Goal: Transaction & Acquisition: Purchase product/service

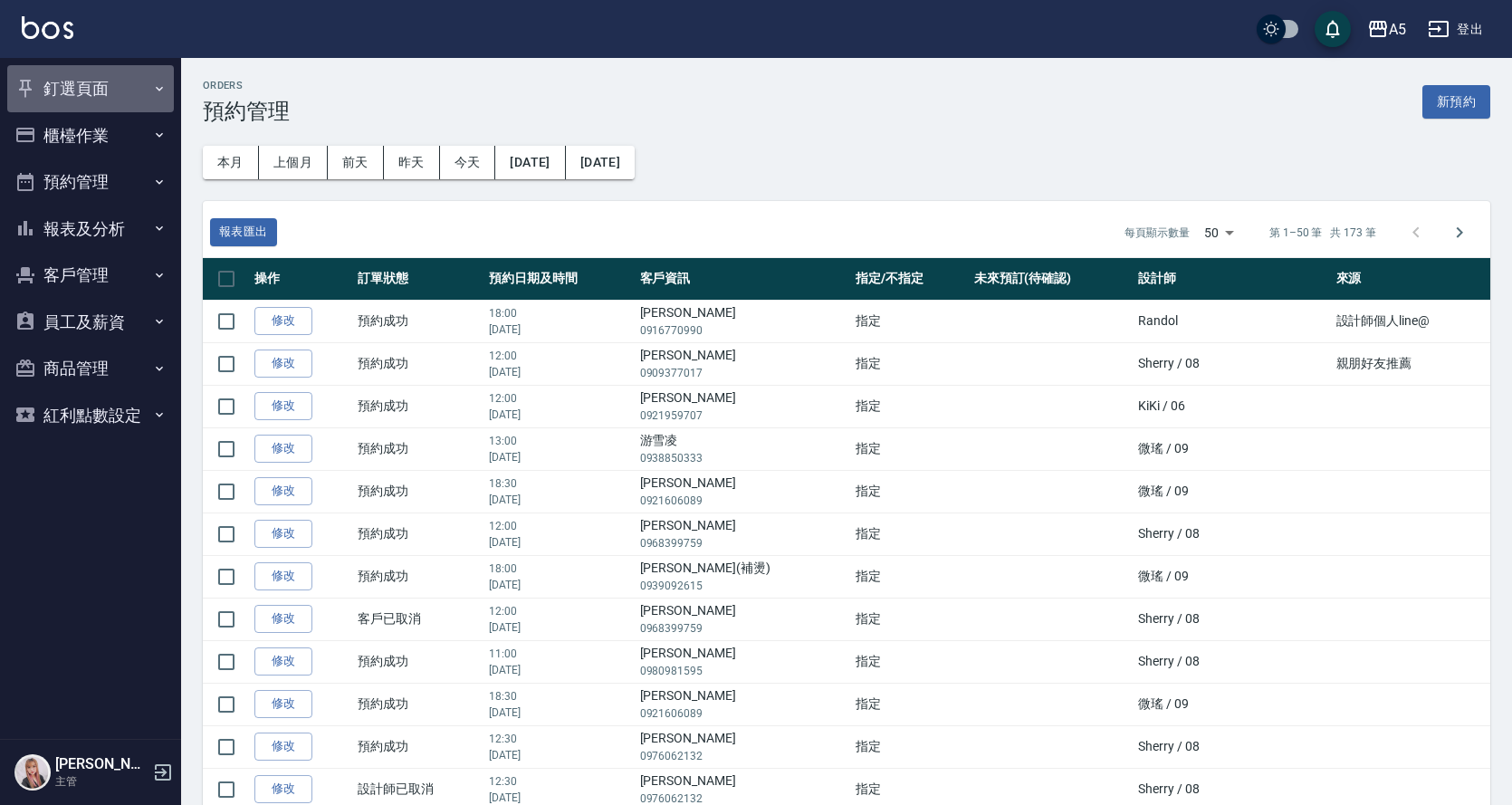
click at [68, 83] on button "釘選頁面" at bounding box center [90, 89] width 167 height 47
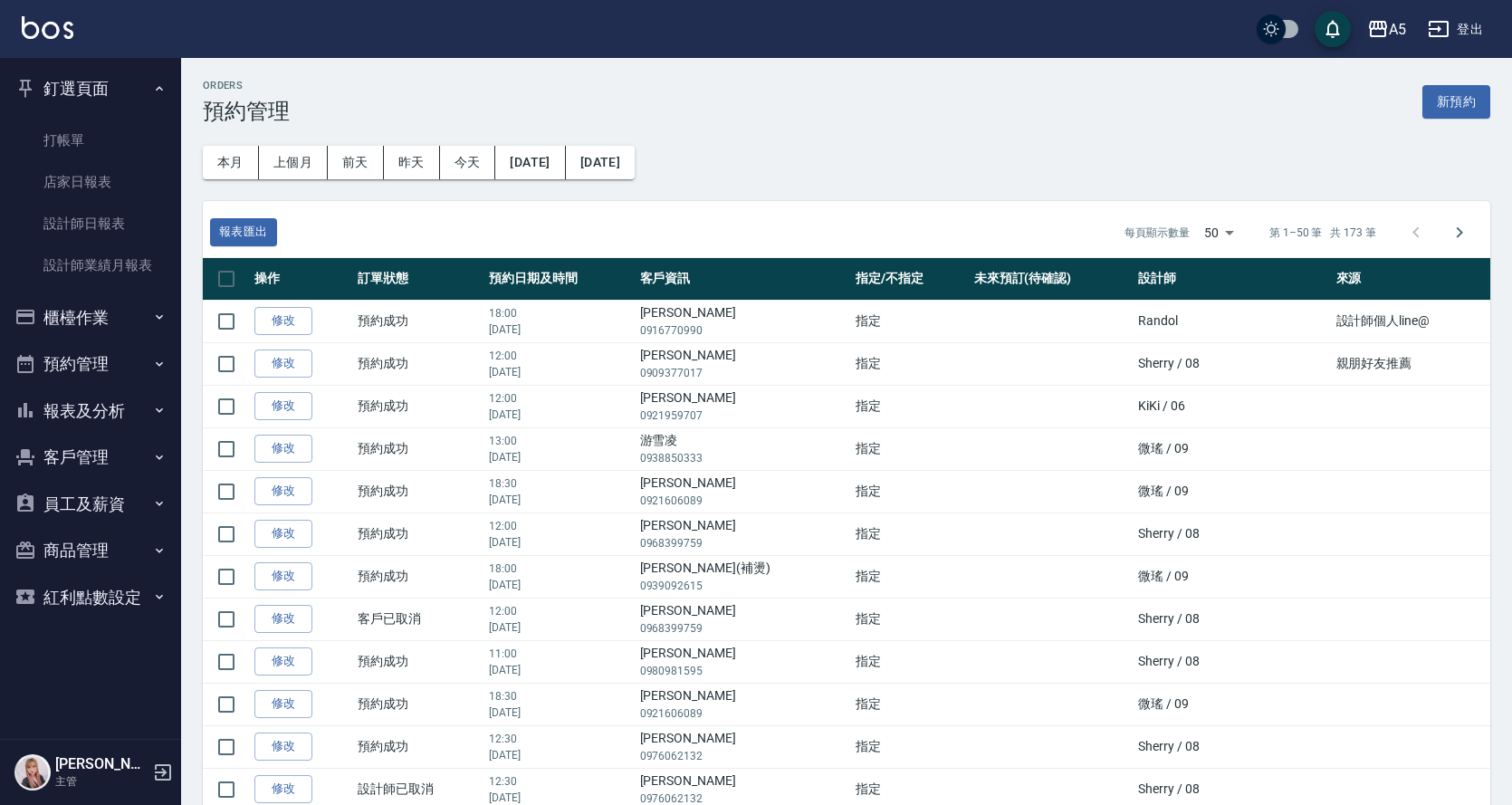
click at [91, 336] on button "櫃檯作業" at bounding box center [90, 318] width 167 height 47
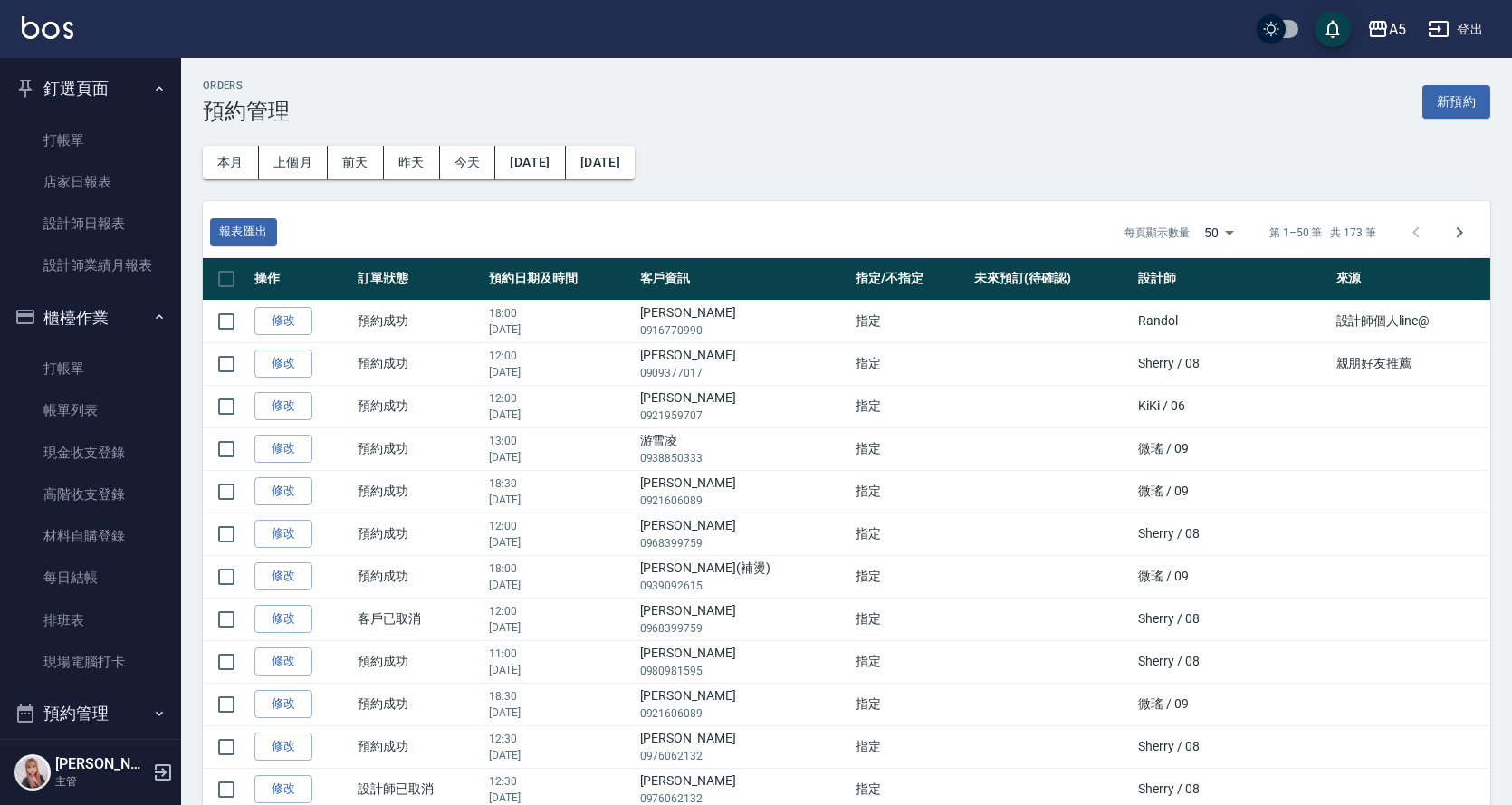
click at [76, 323] on button "櫃檯作業" at bounding box center [90, 318] width 167 height 47
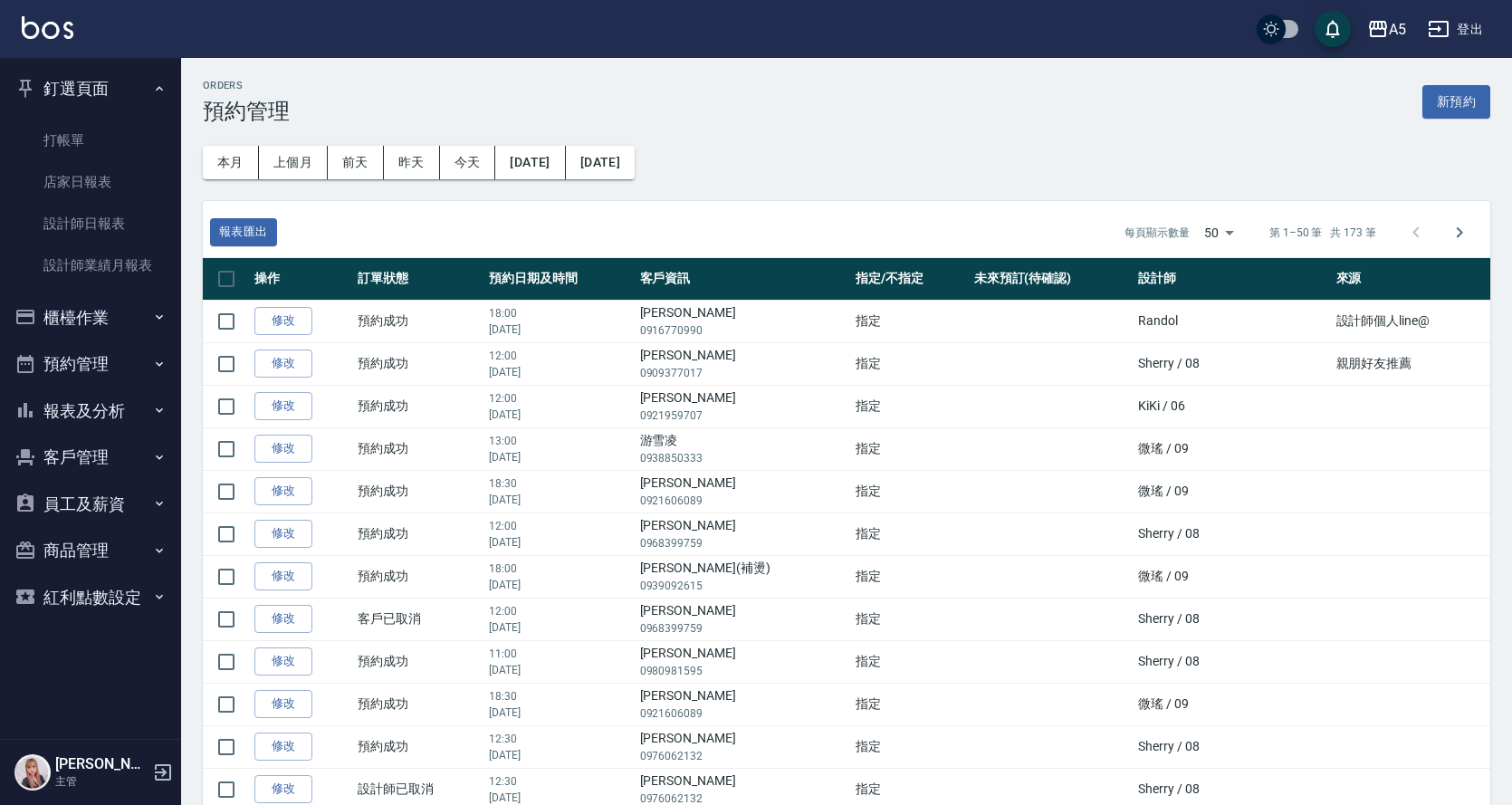
click at [88, 348] on button "預約管理" at bounding box center [90, 364] width 167 height 47
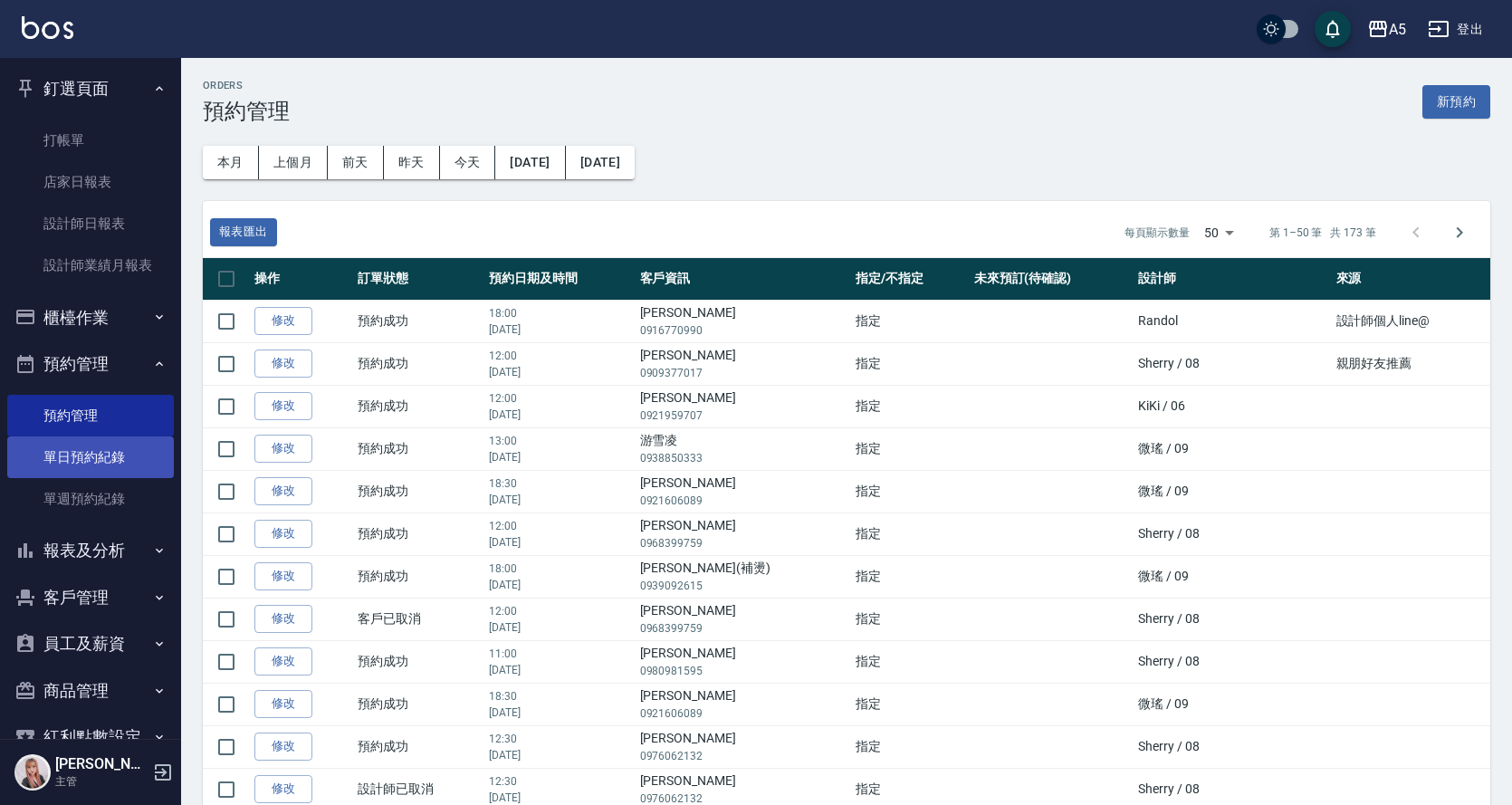
click at [109, 449] on link "單日預約紀錄" at bounding box center [90, 457] width 167 height 41
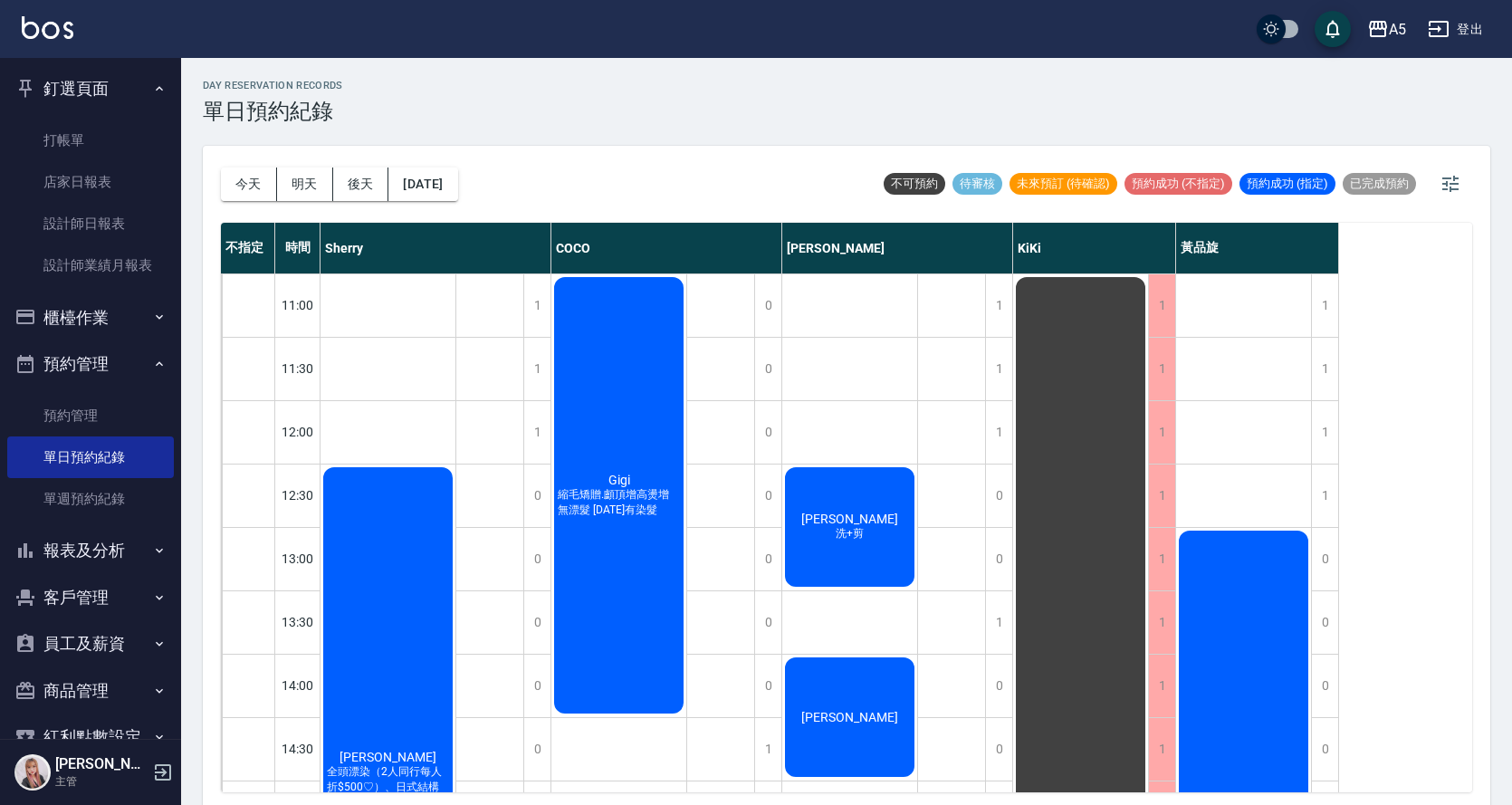
click at [67, 316] on button "櫃檯作業" at bounding box center [90, 318] width 167 height 47
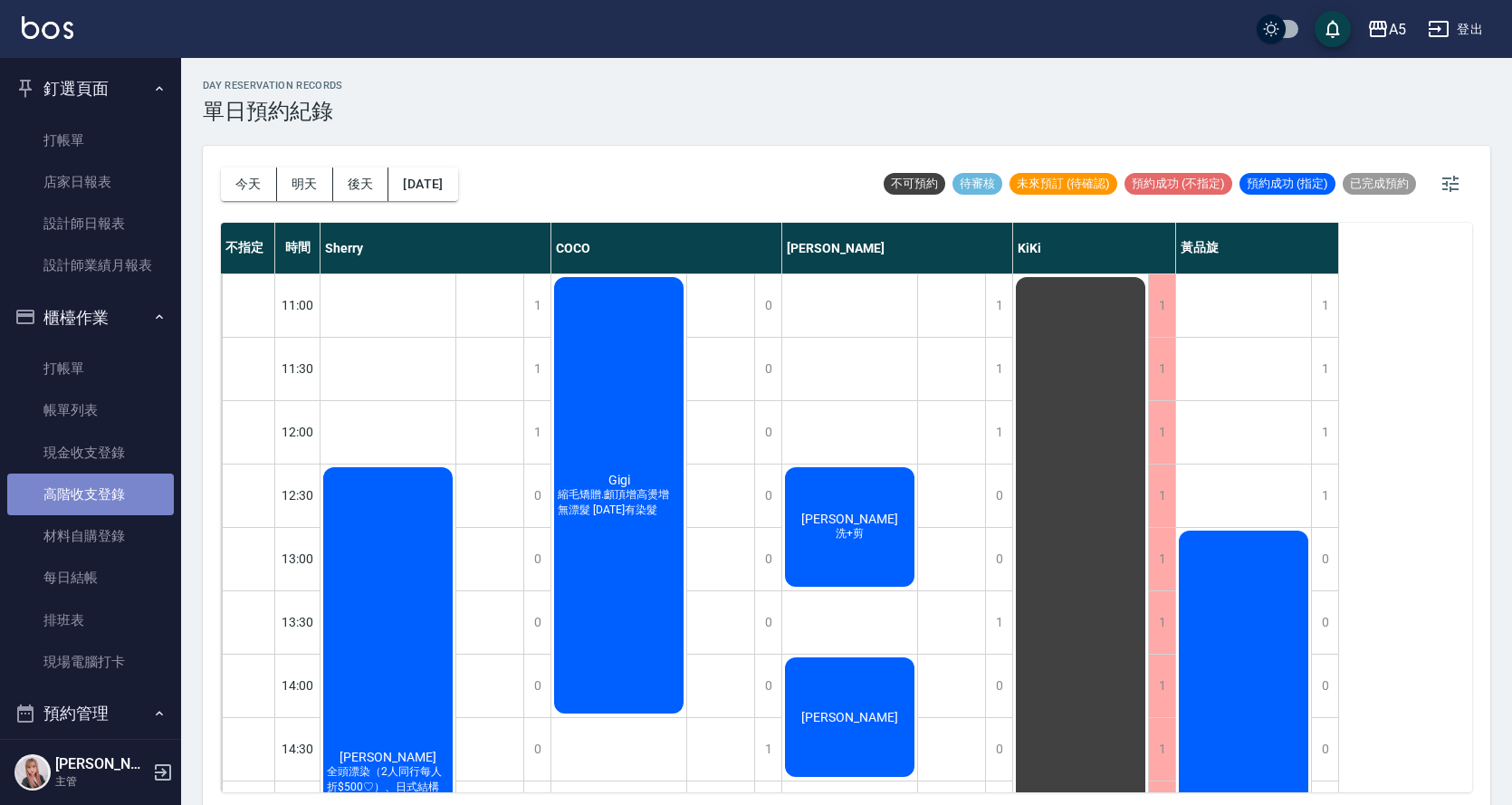
click at [128, 499] on link "高階收支登錄" at bounding box center [90, 494] width 167 height 41
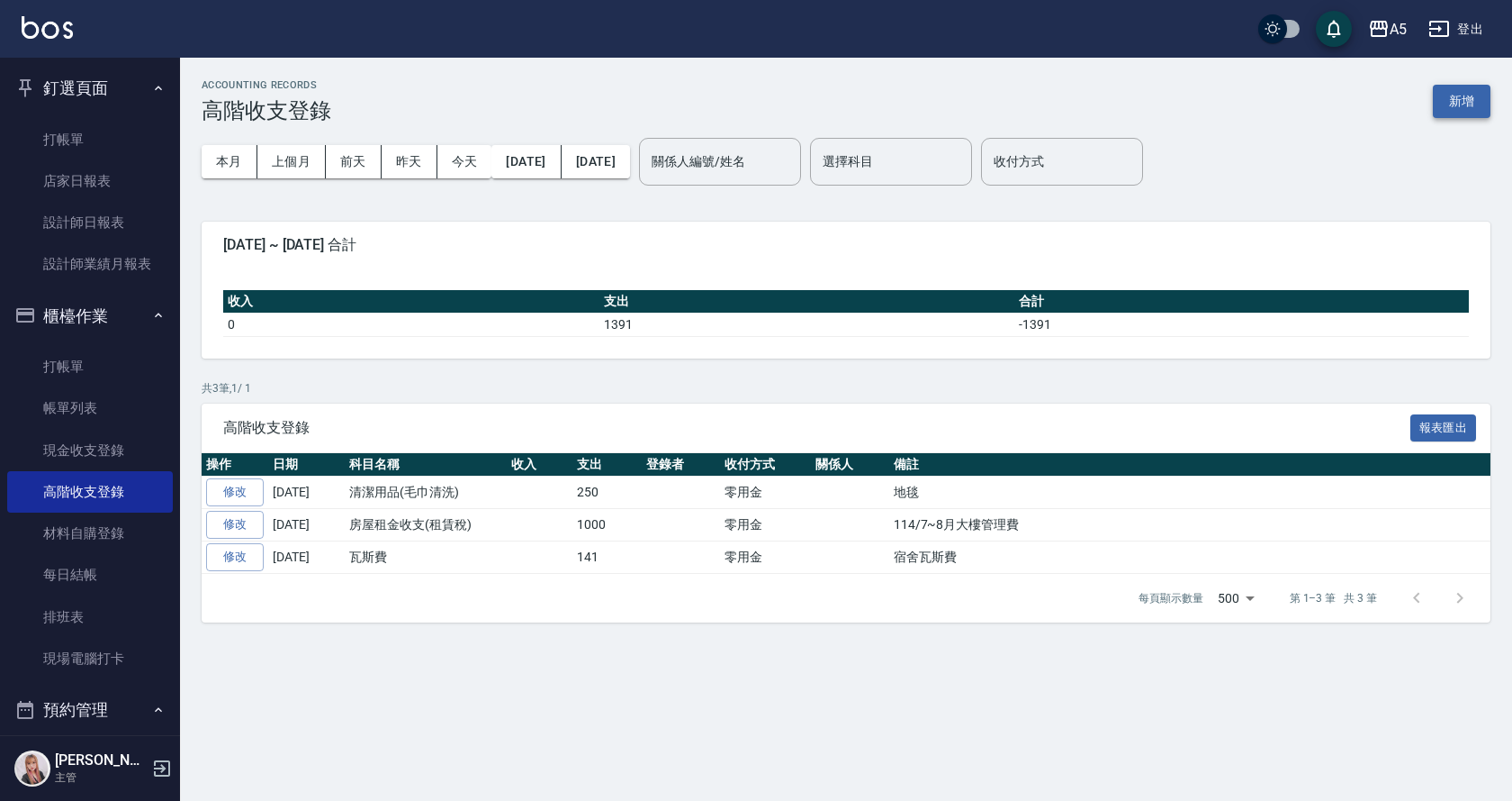
click at [1451, 115] on button "新增" at bounding box center [1462, 101] width 58 height 33
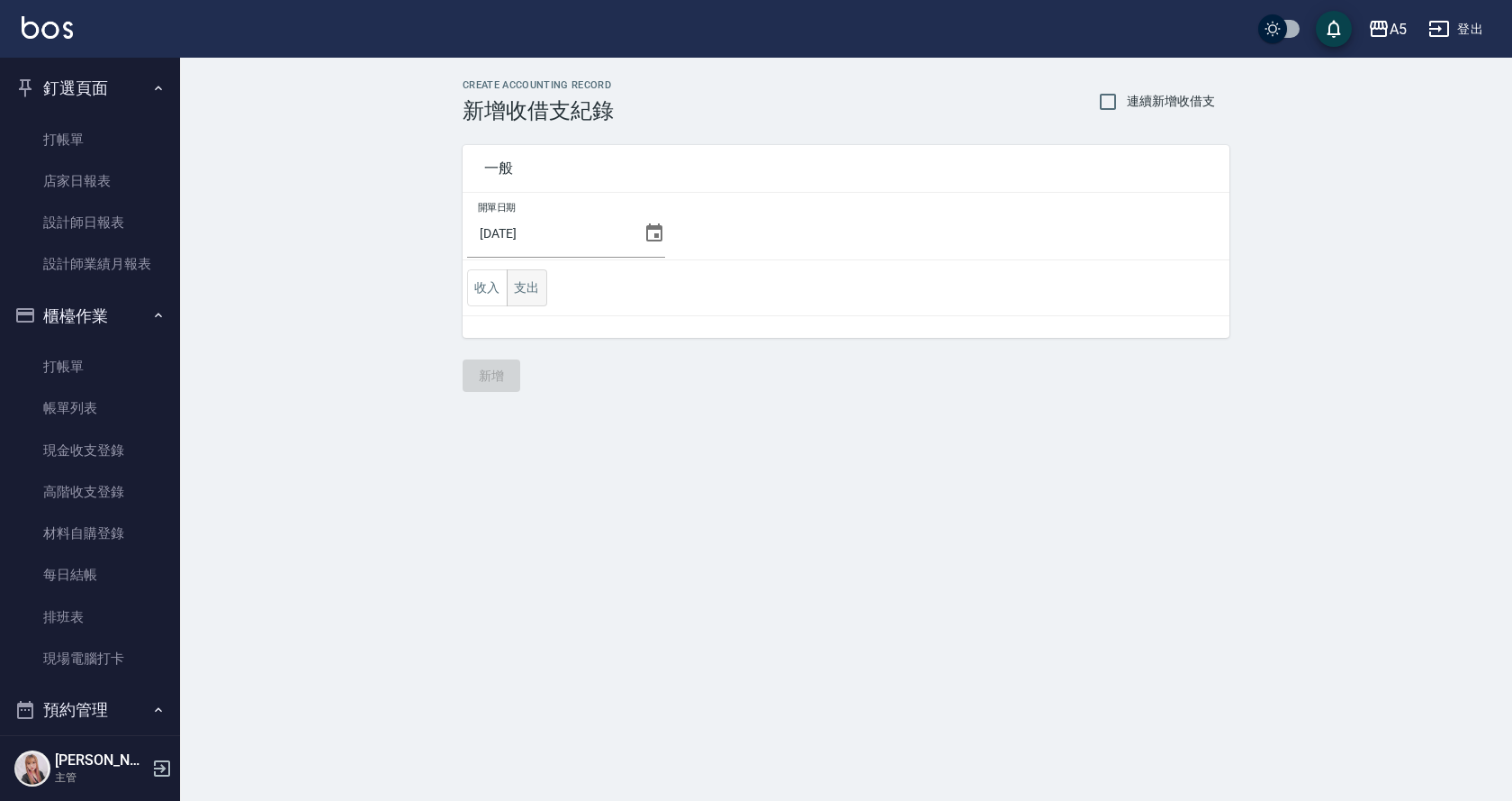
click at [543, 290] on button "支出" at bounding box center [527, 288] width 40 height 37
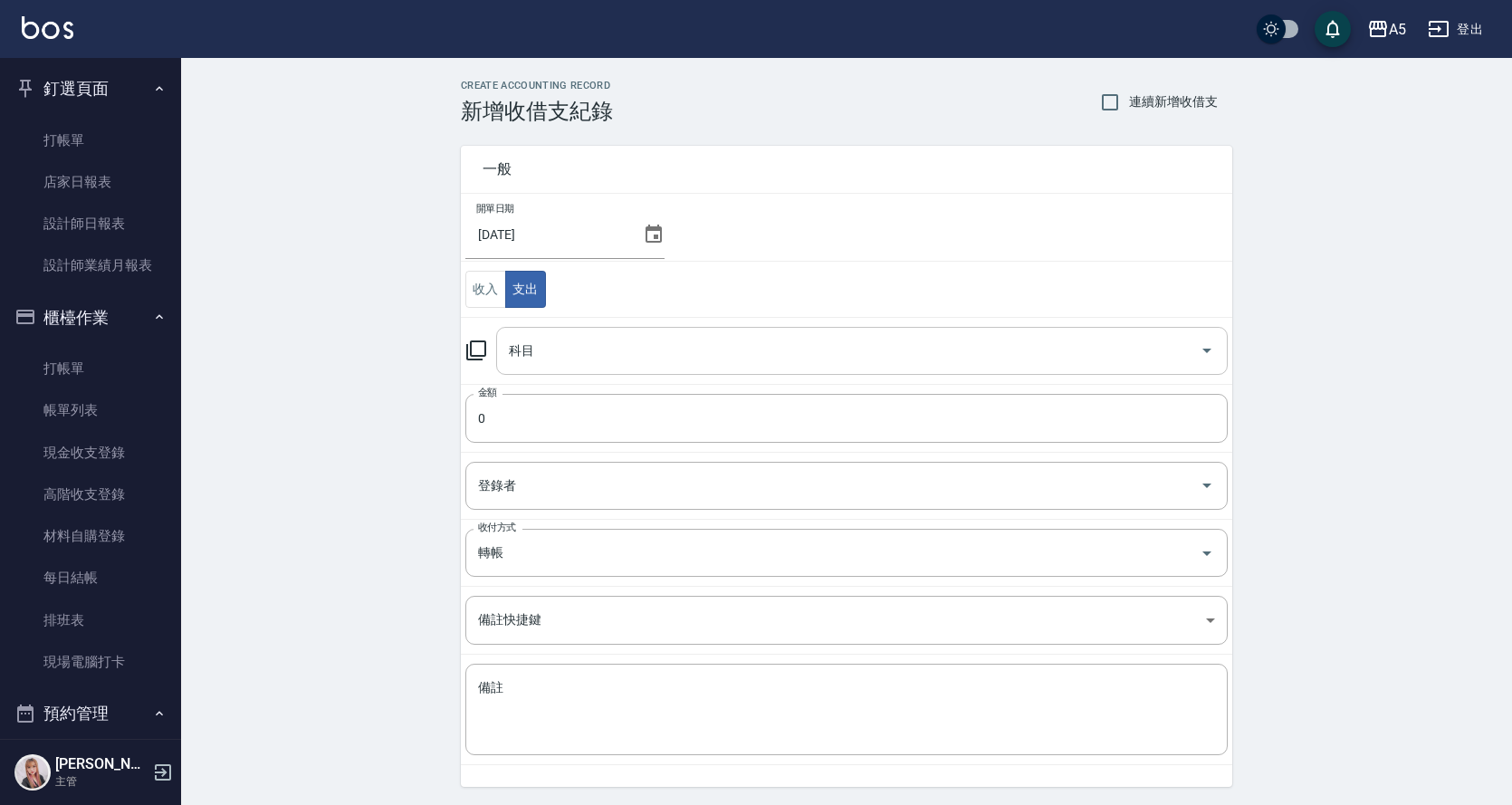
click at [550, 332] on div "科目" at bounding box center [862, 350] width 731 height 48
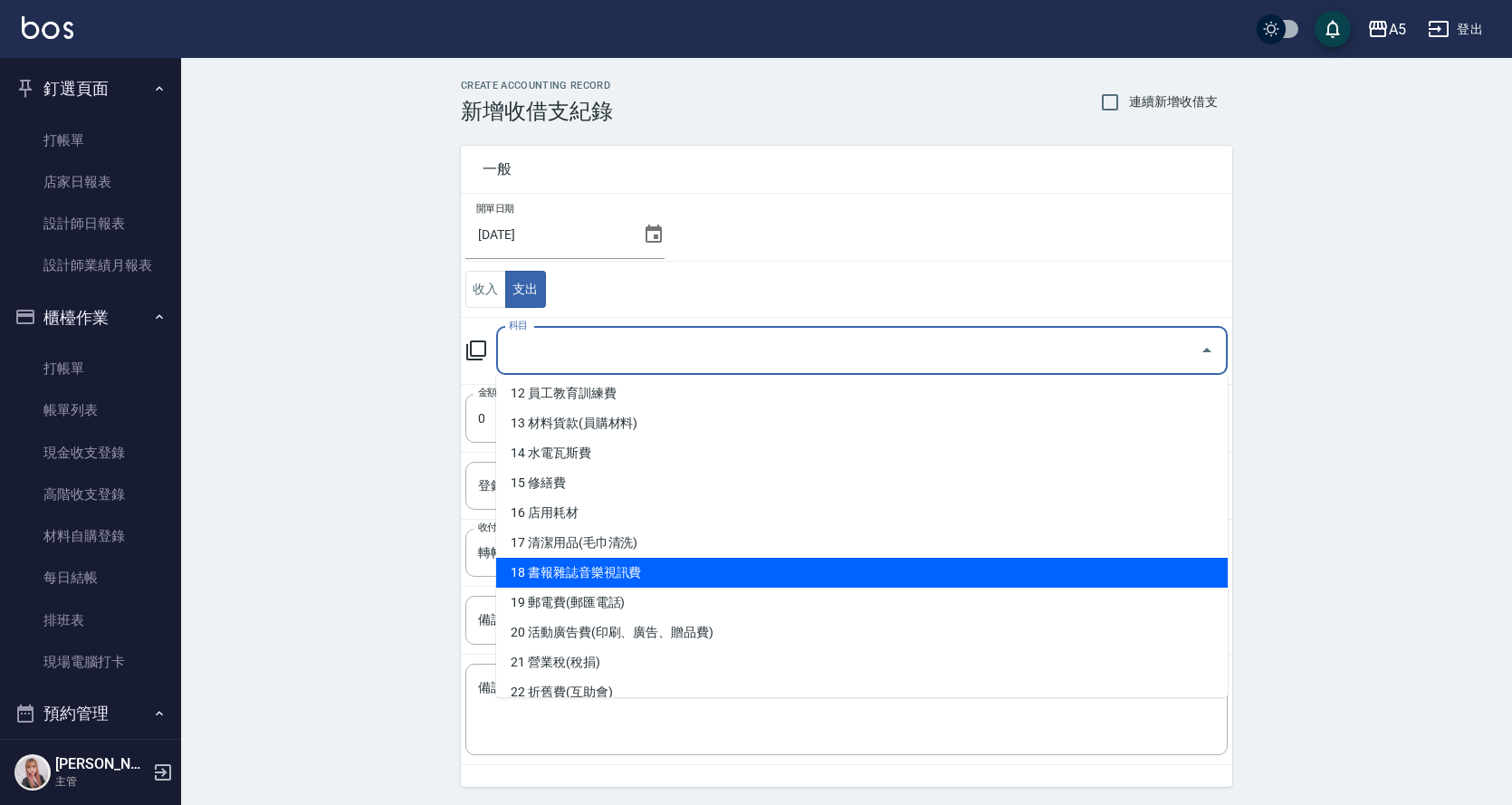
scroll to position [828, 0]
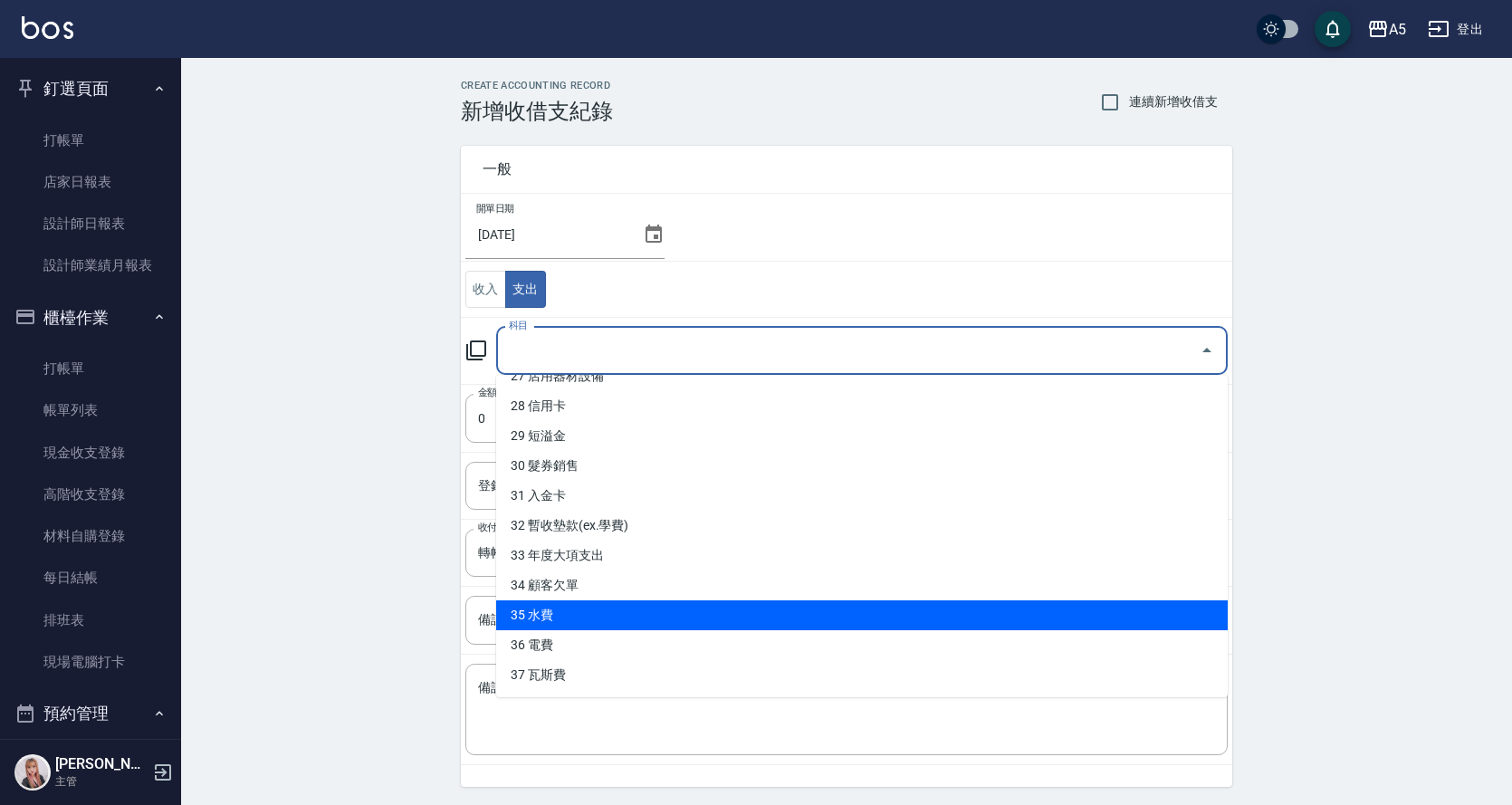
click at [609, 621] on li "35 水費" at bounding box center [862, 615] width 731 height 30
type input "35 水費"
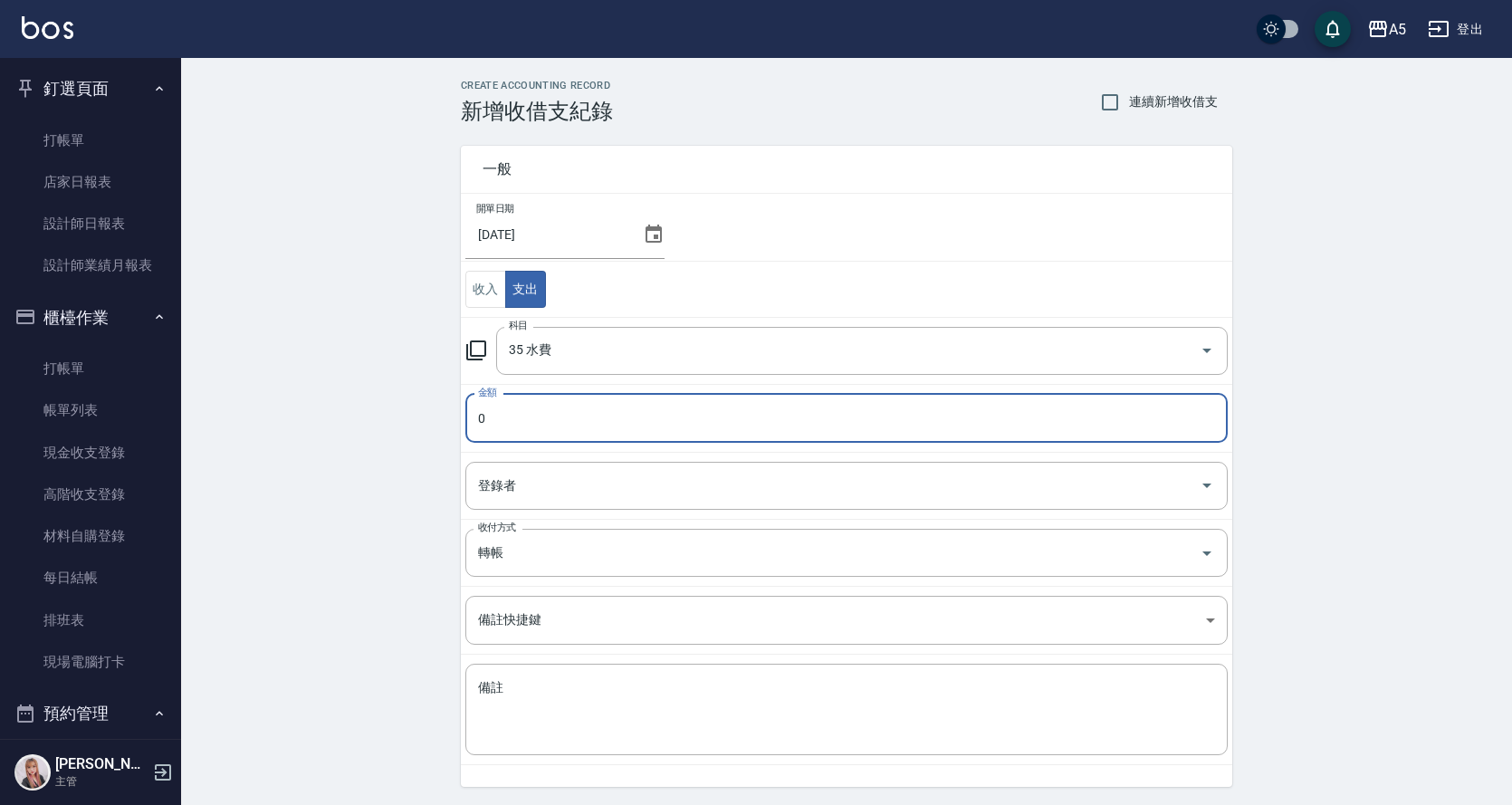
click at [536, 433] on input "0" at bounding box center [847, 418] width 763 height 49
type input "279"
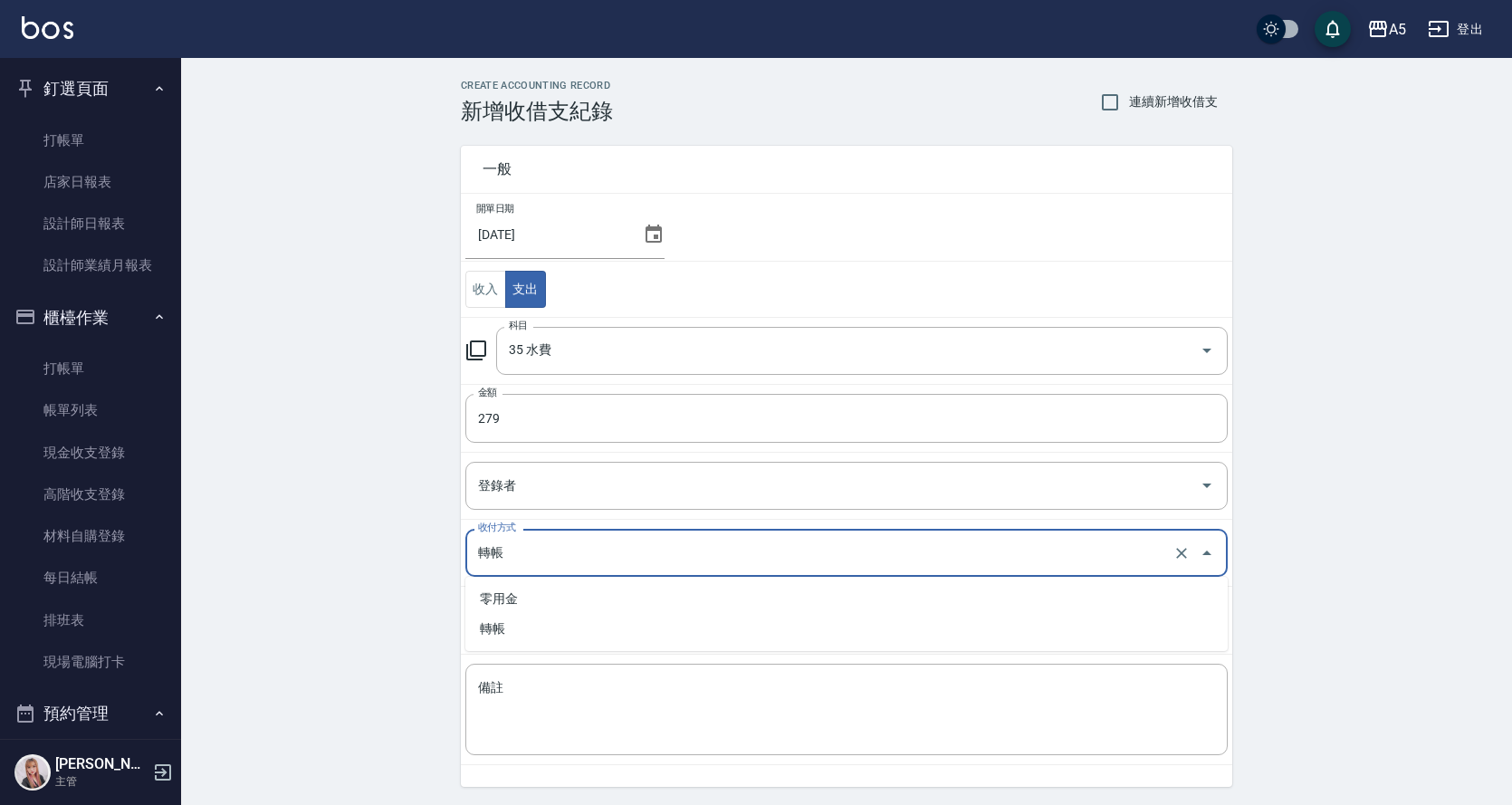
drag, startPoint x: 564, startPoint y: 554, endPoint x: 534, endPoint y: 612, distance: 65.3
click at [562, 555] on input "轉帳" at bounding box center [821, 552] width 696 height 32
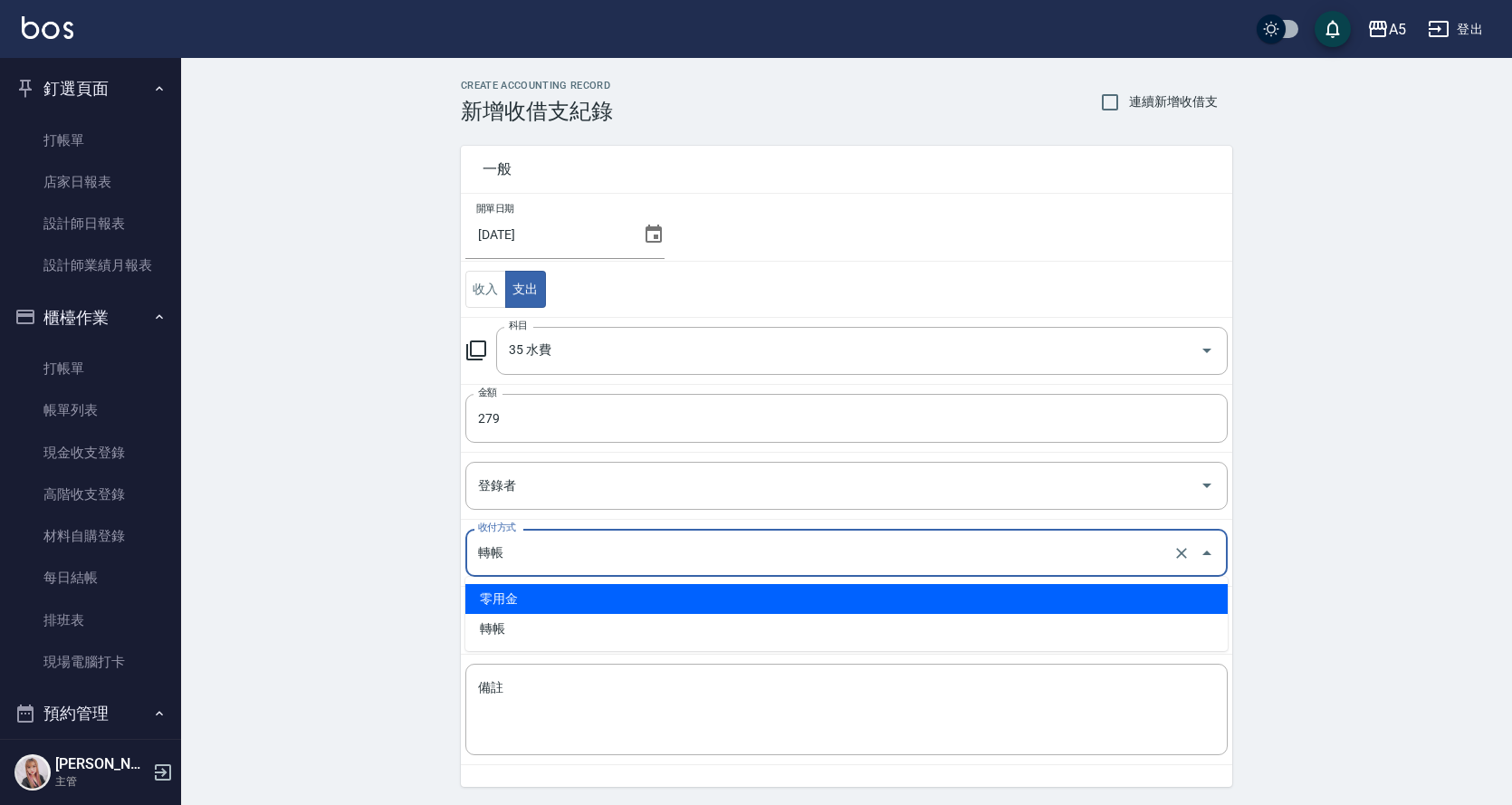
drag, startPoint x: 504, startPoint y: 604, endPoint x: 518, endPoint y: 644, distance: 42.4
click at [505, 604] on li "零用金" at bounding box center [847, 599] width 763 height 30
type input "零用金"
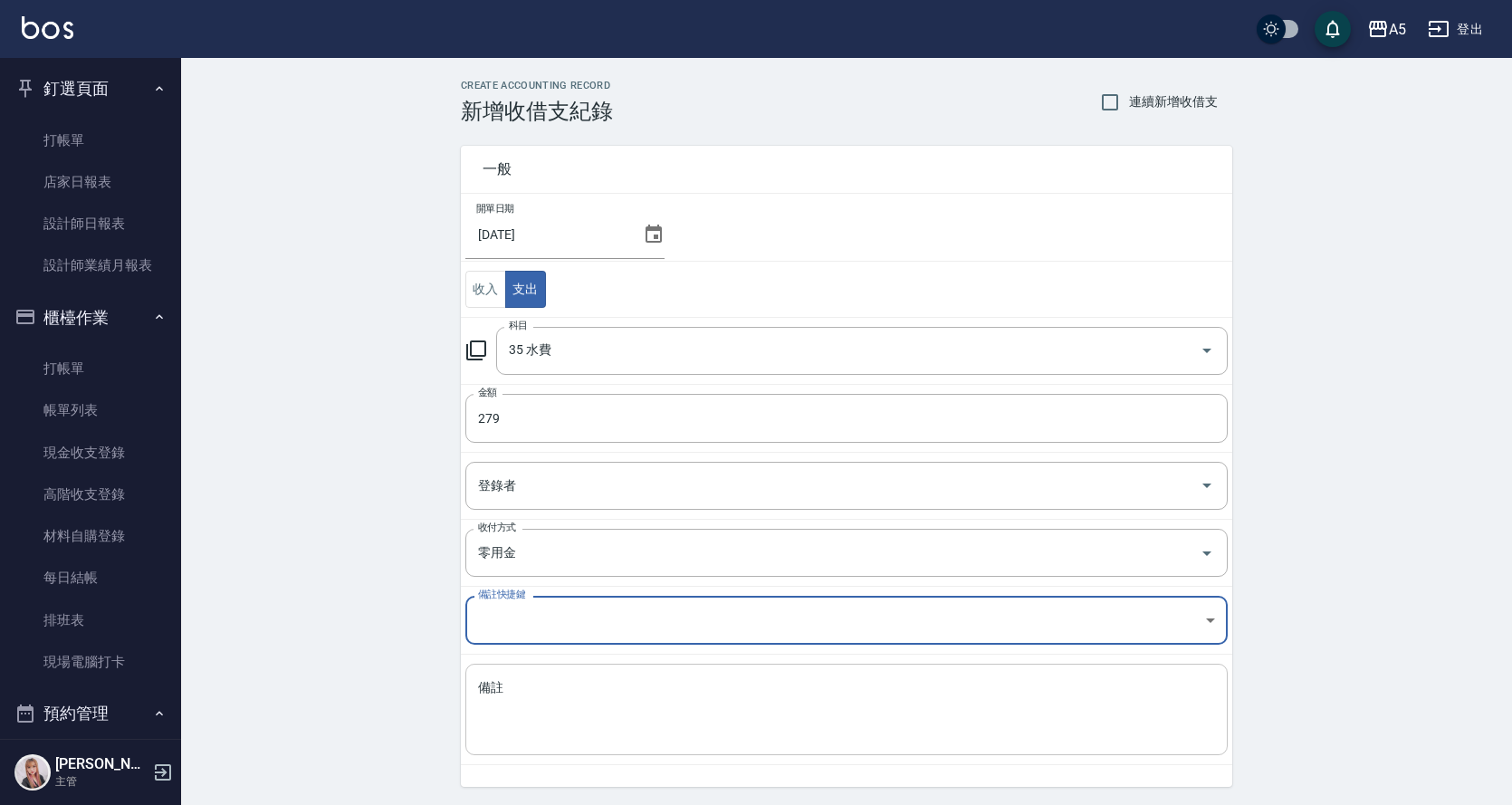
drag, startPoint x: 543, startPoint y: 703, endPoint x: 534, endPoint y: 702, distance: 9.1
click at [534, 702] on textarea "備註" at bounding box center [846, 709] width 737 height 61
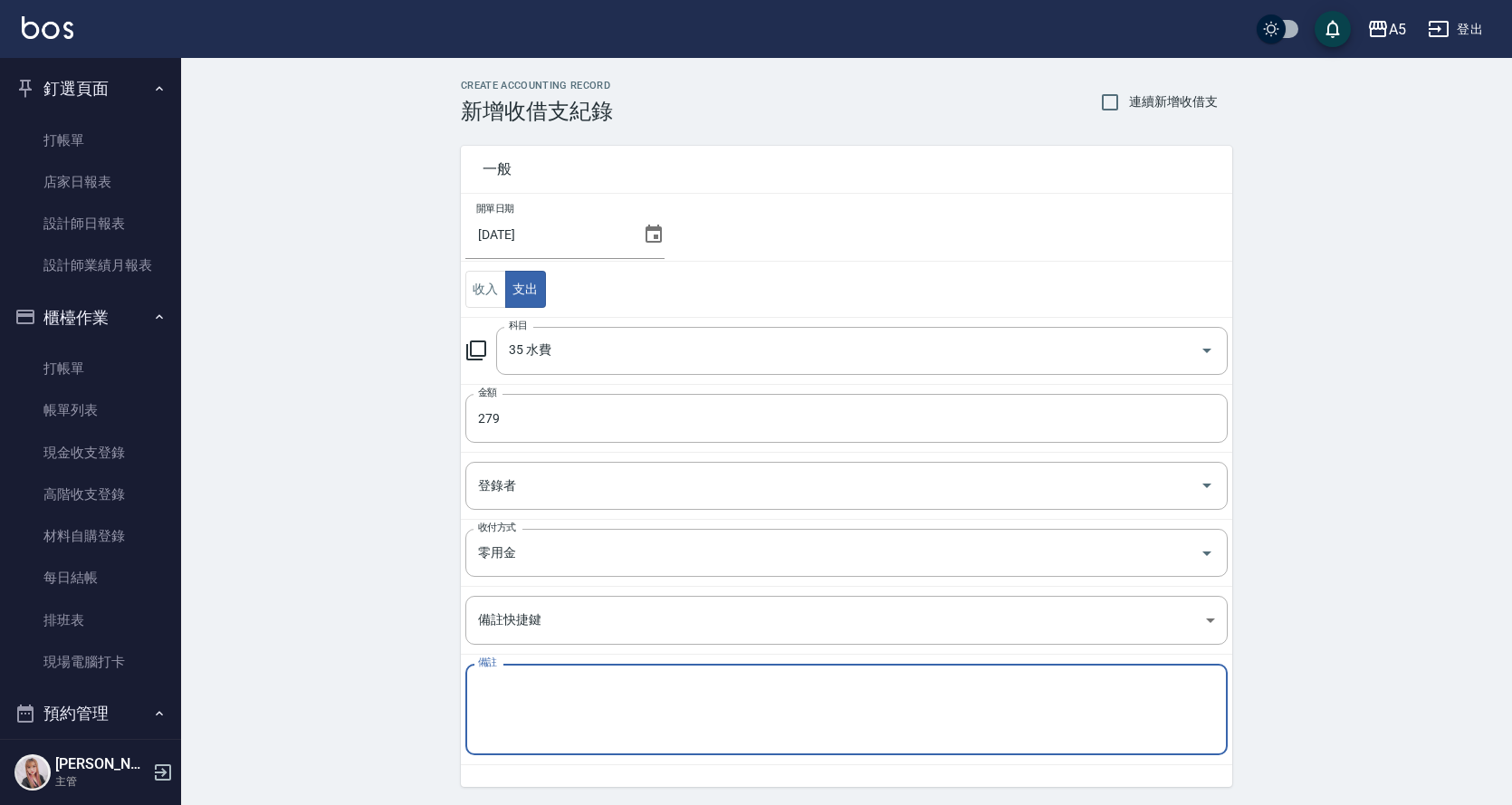
type textarea "b"
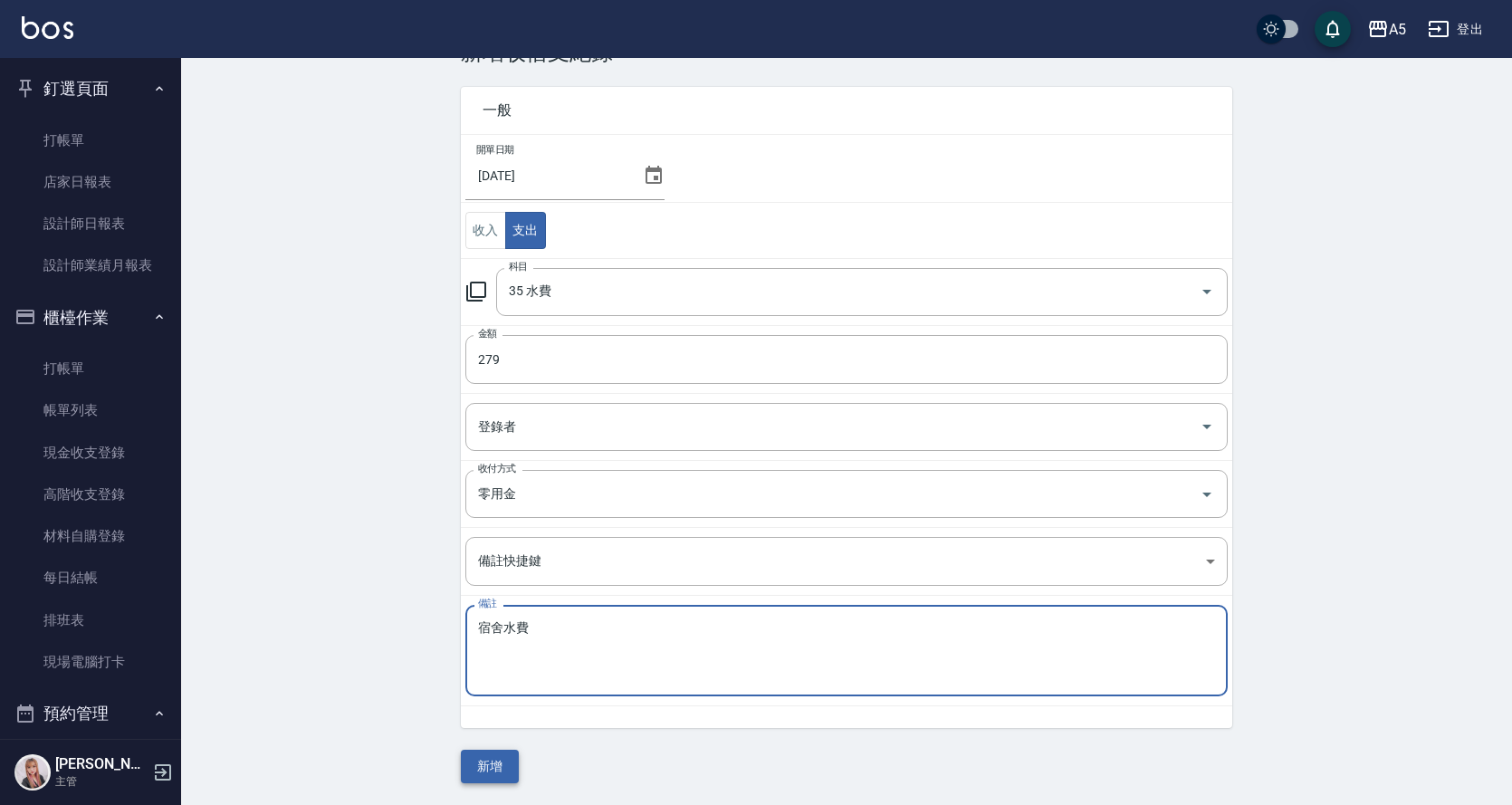
type textarea "宿舍水費"
click at [492, 768] on button "新增" at bounding box center [490, 767] width 58 height 34
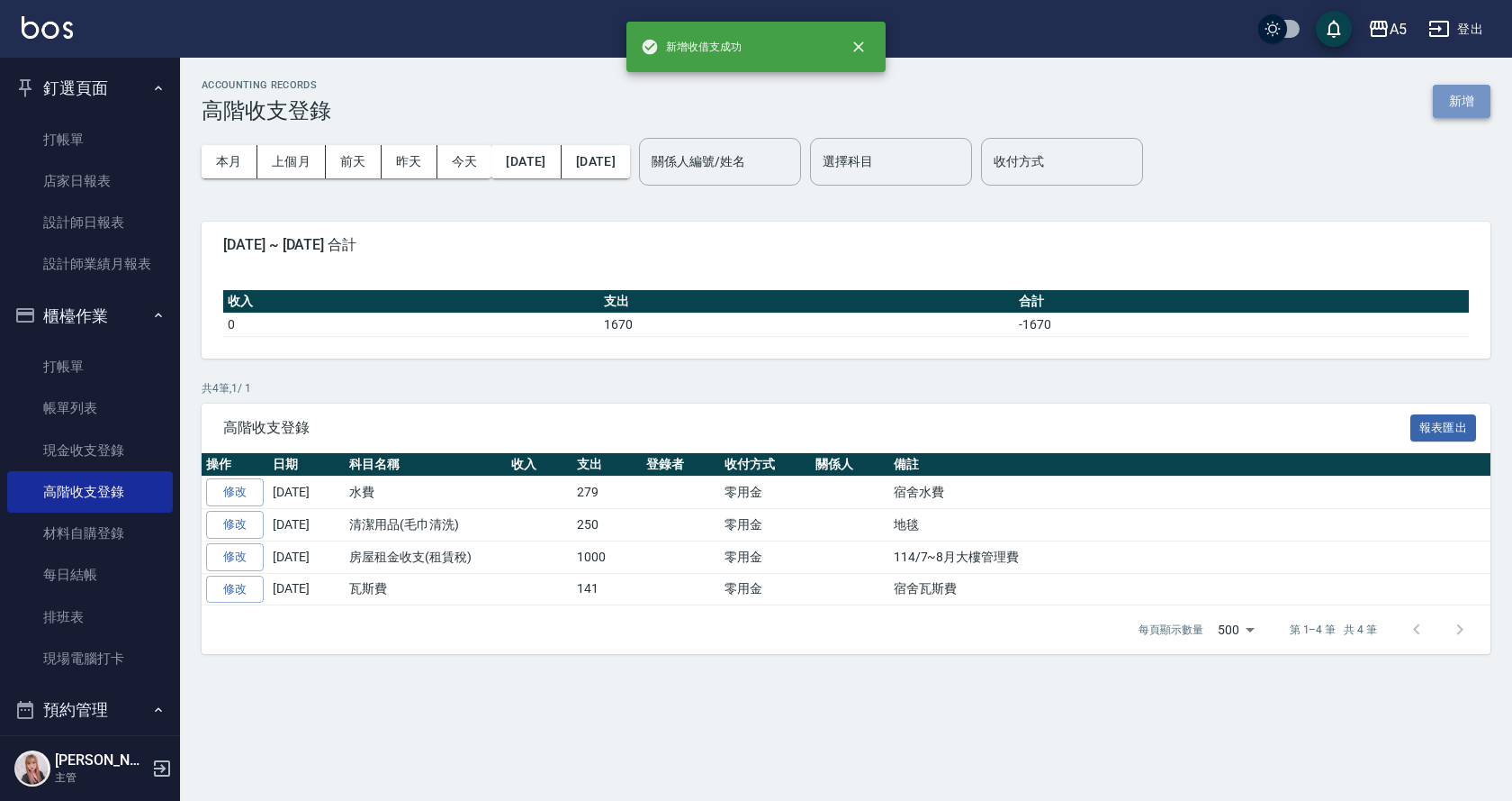
click at [1459, 98] on button "新增" at bounding box center [1462, 101] width 58 height 33
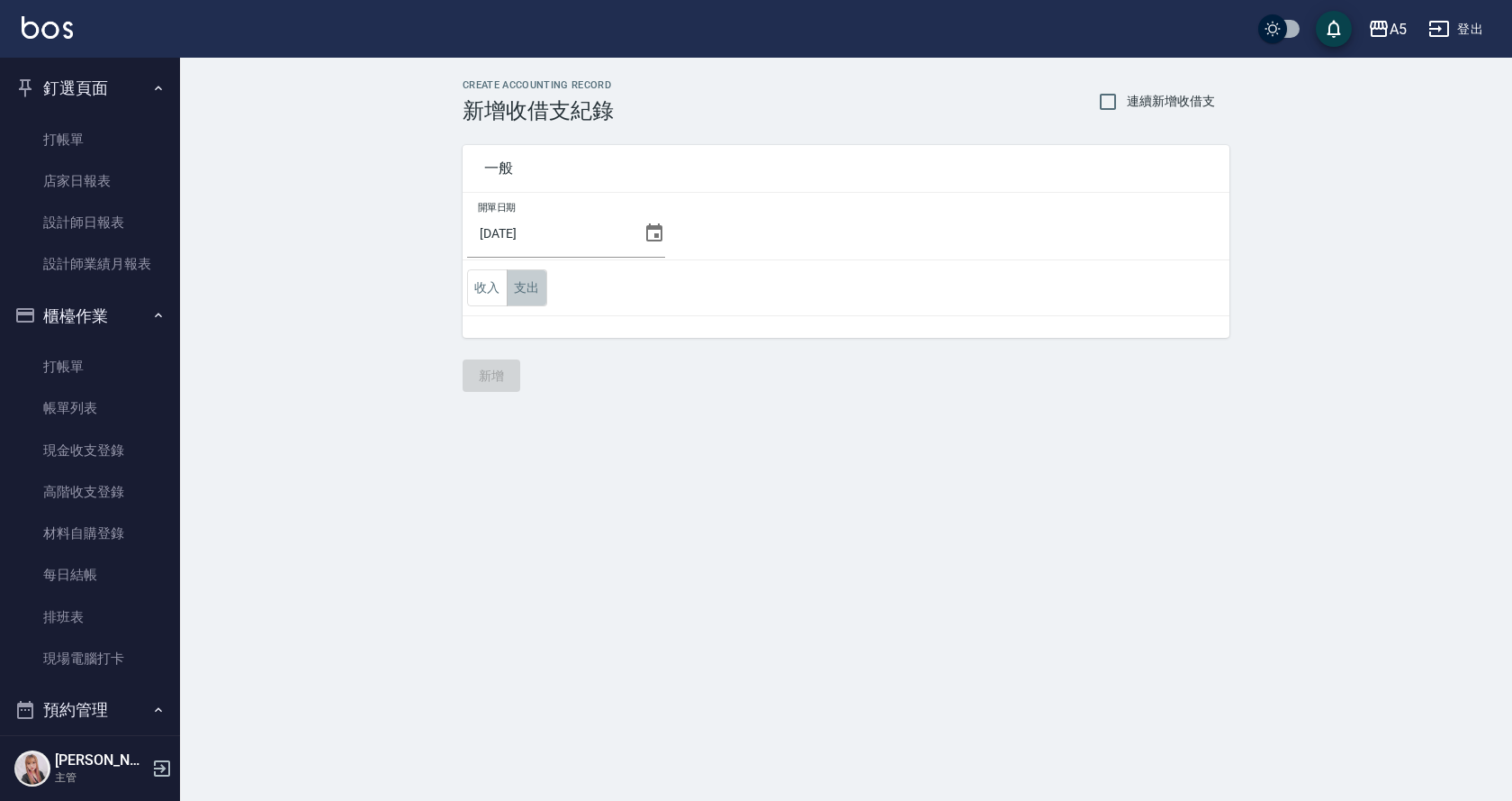
drag, startPoint x: 532, startPoint y: 279, endPoint x: 530, endPoint y: 296, distance: 17.1
click at [531, 284] on button "支出" at bounding box center [527, 288] width 40 height 37
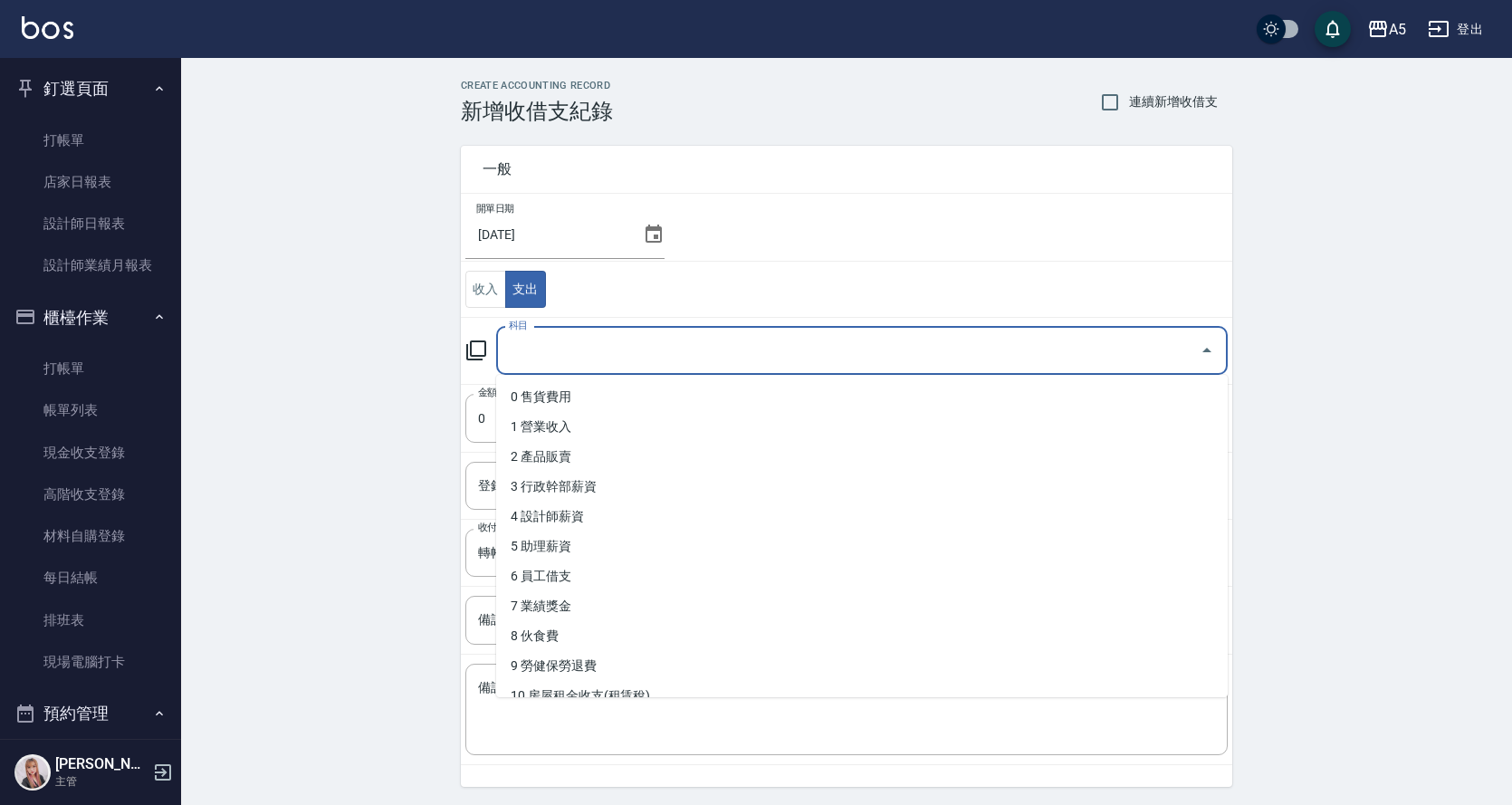
click at [562, 349] on input "科目" at bounding box center [848, 350] width 688 height 32
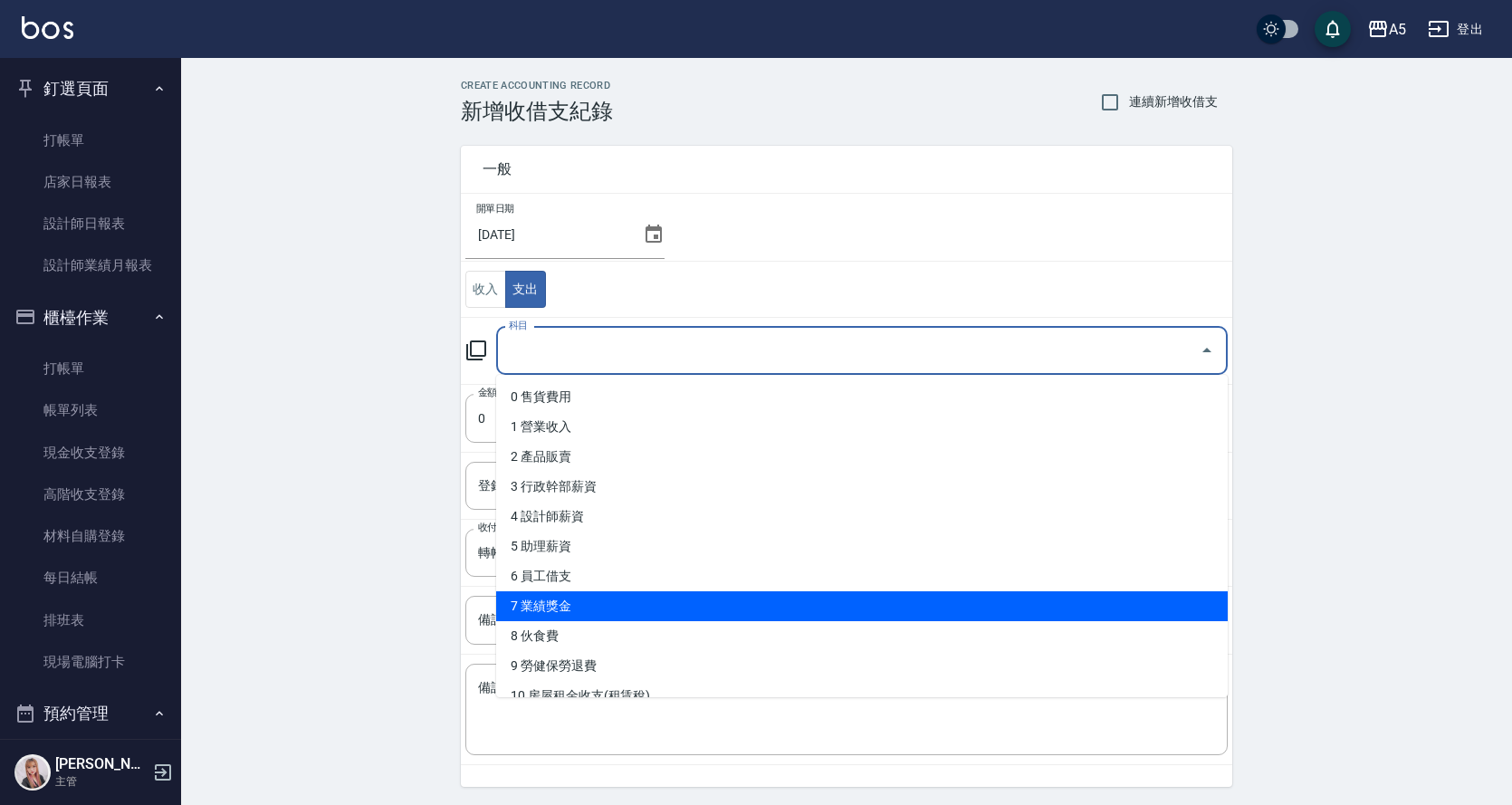
scroll to position [271, 0]
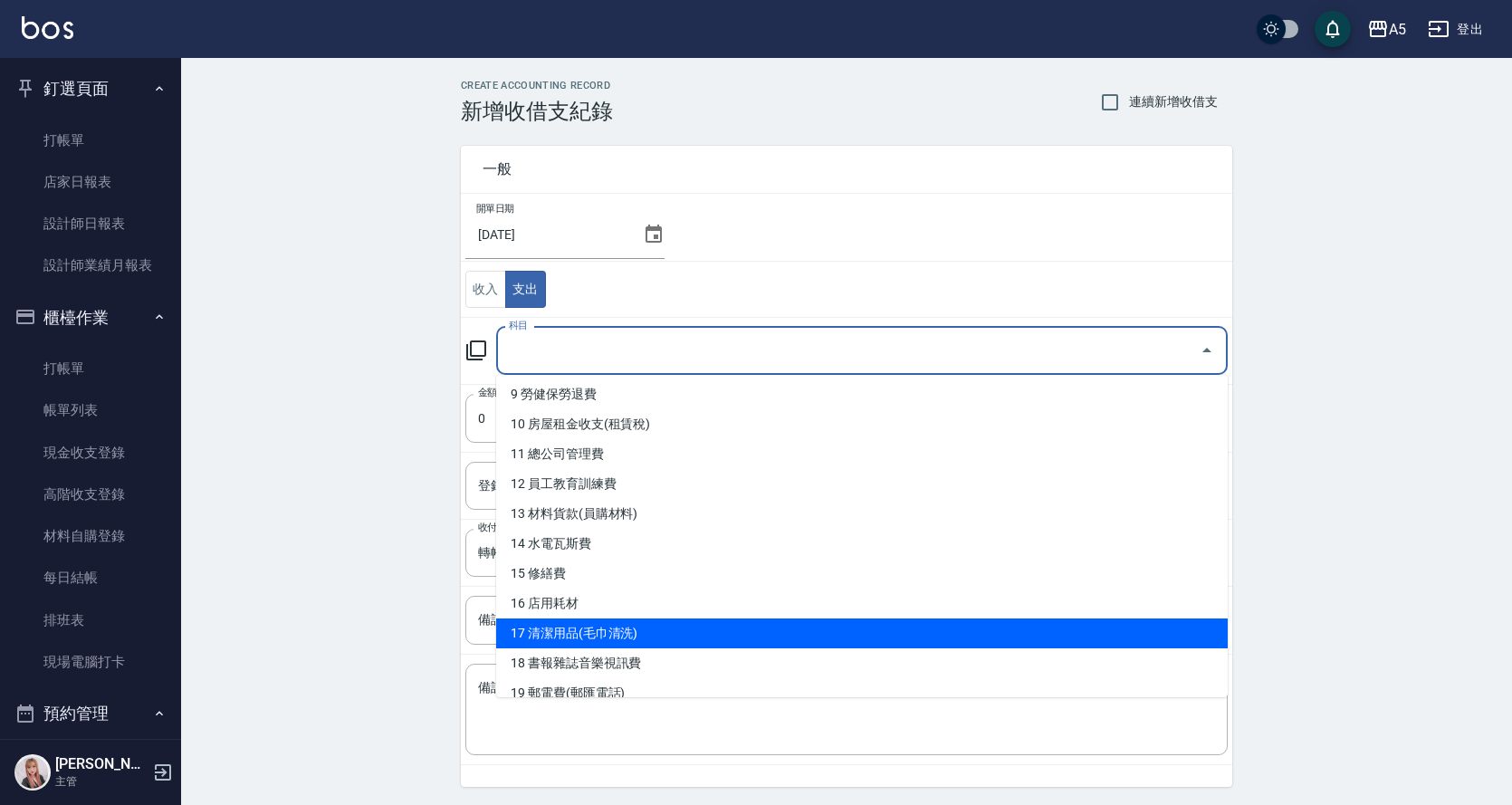
click at [648, 628] on li "17 清潔用品(毛巾清洗)" at bounding box center [862, 633] width 731 height 30
type input "17 清潔用品(毛巾清洗)"
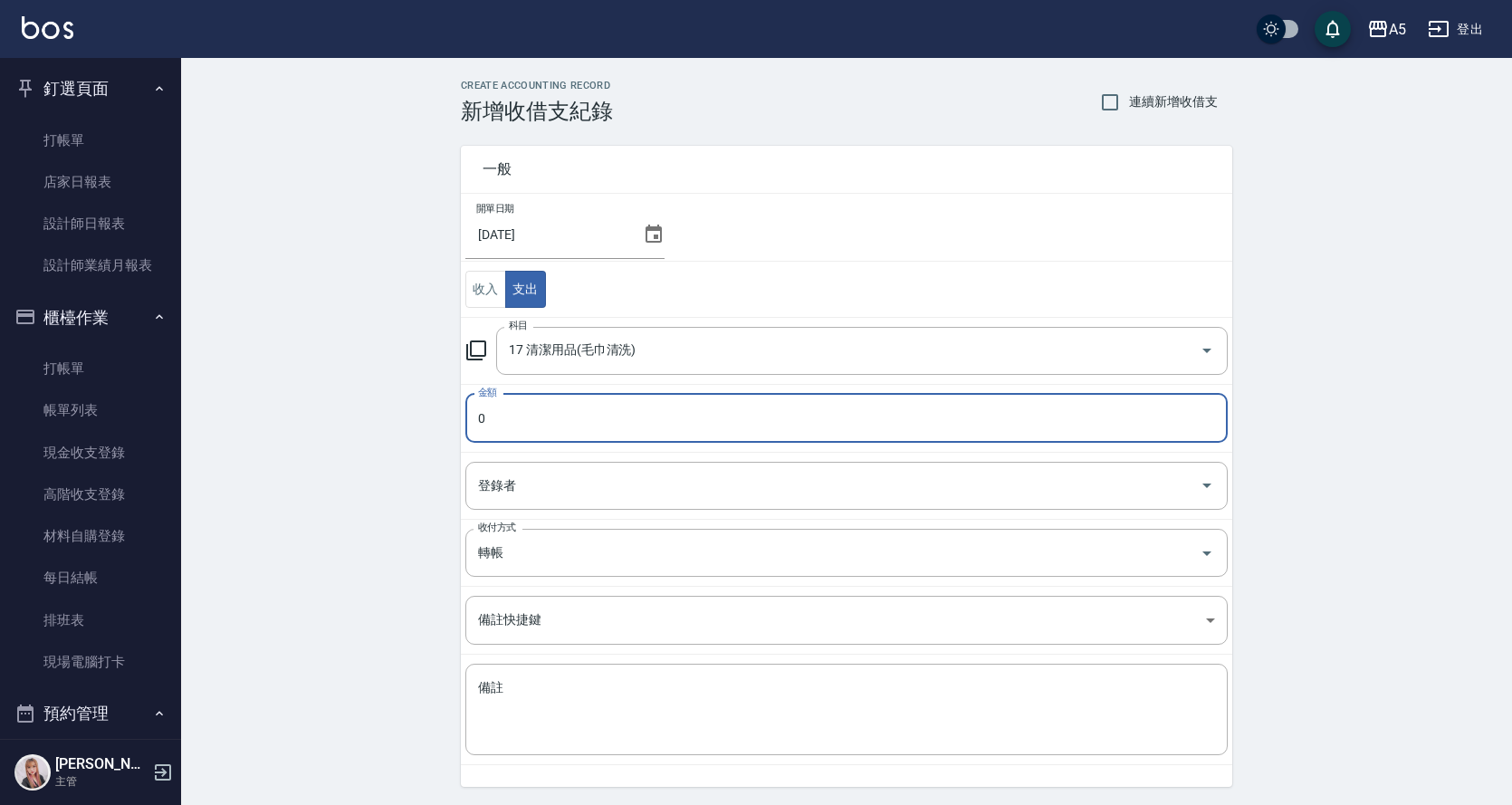
click at [531, 425] on input "0" at bounding box center [847, 418] width 763 height 49
type input "02200"
click at [509, 560] on input "轉帳" at bounding box center [821, 552] width 696 height 32
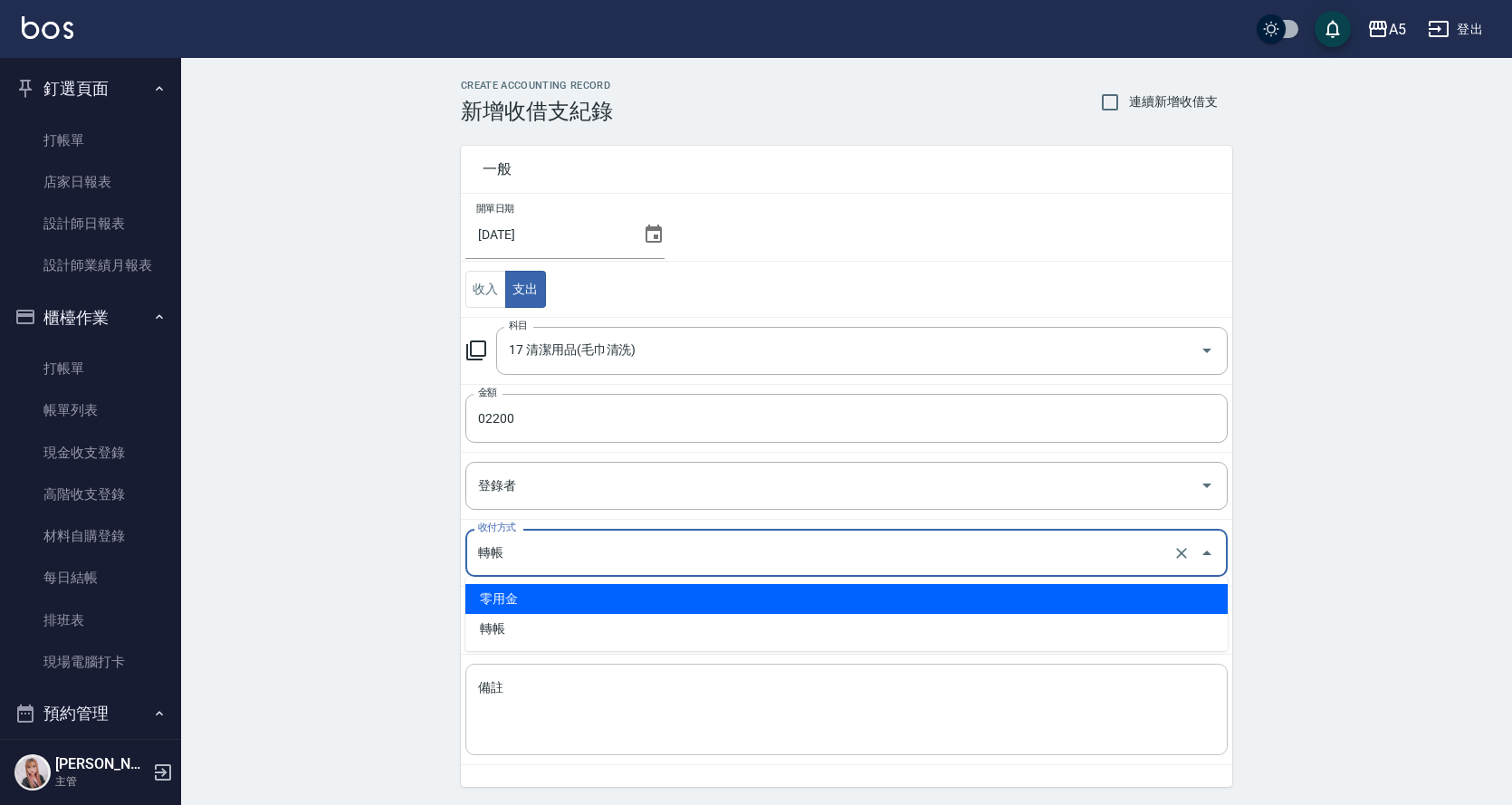
drag, startPoint x: 522, startPoint y: 605, endPoint x: 548, endPoint y: 694, distance: 92.7
click at [521, 605] on li "零用金" at bounding box center [847, 599] width 763 height 30
type input "零用金"
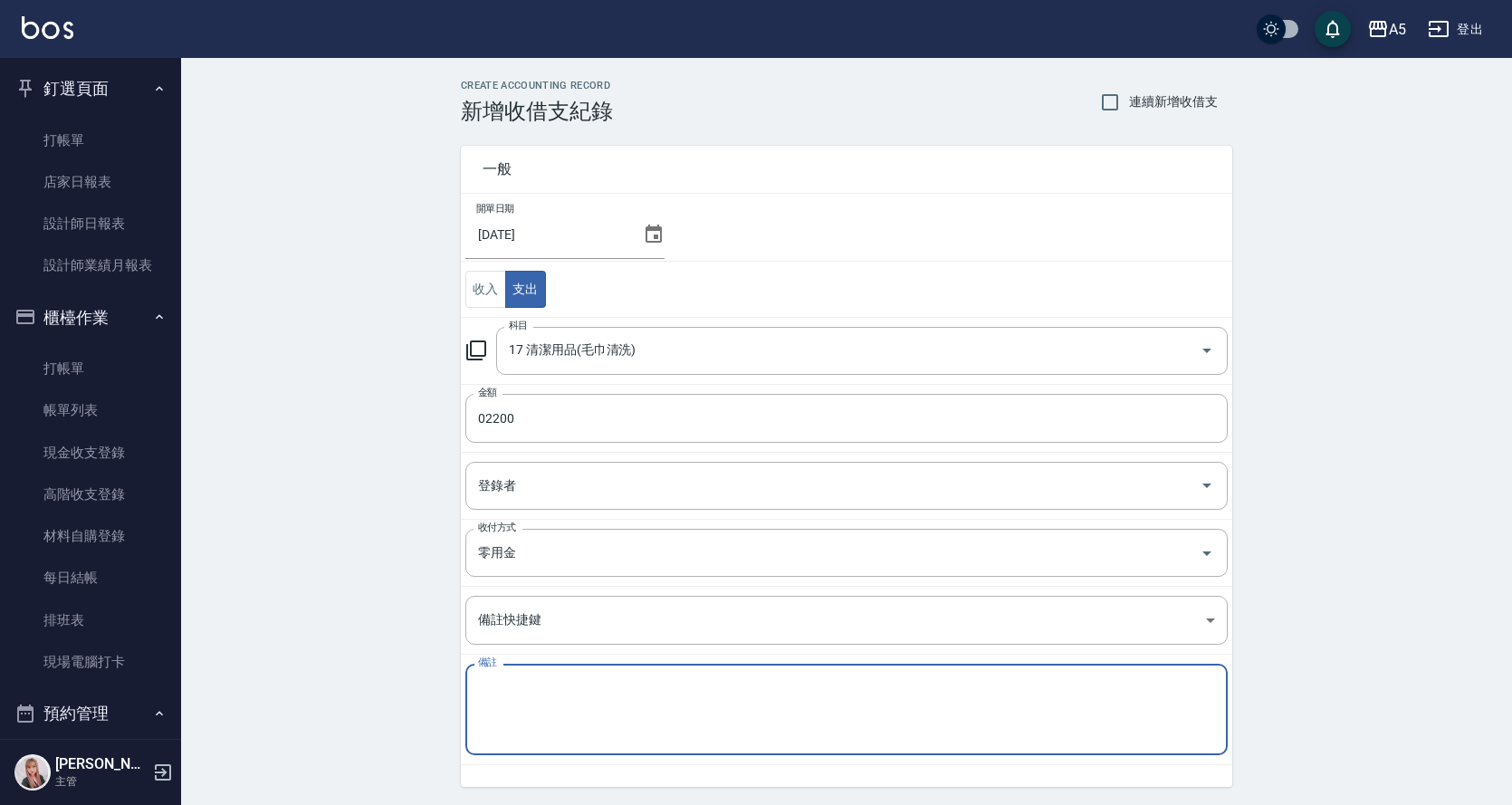
click at [536, 694] on textarea "備註" at bounding box center [846, 709] width 737 height 61
type textarea "x"
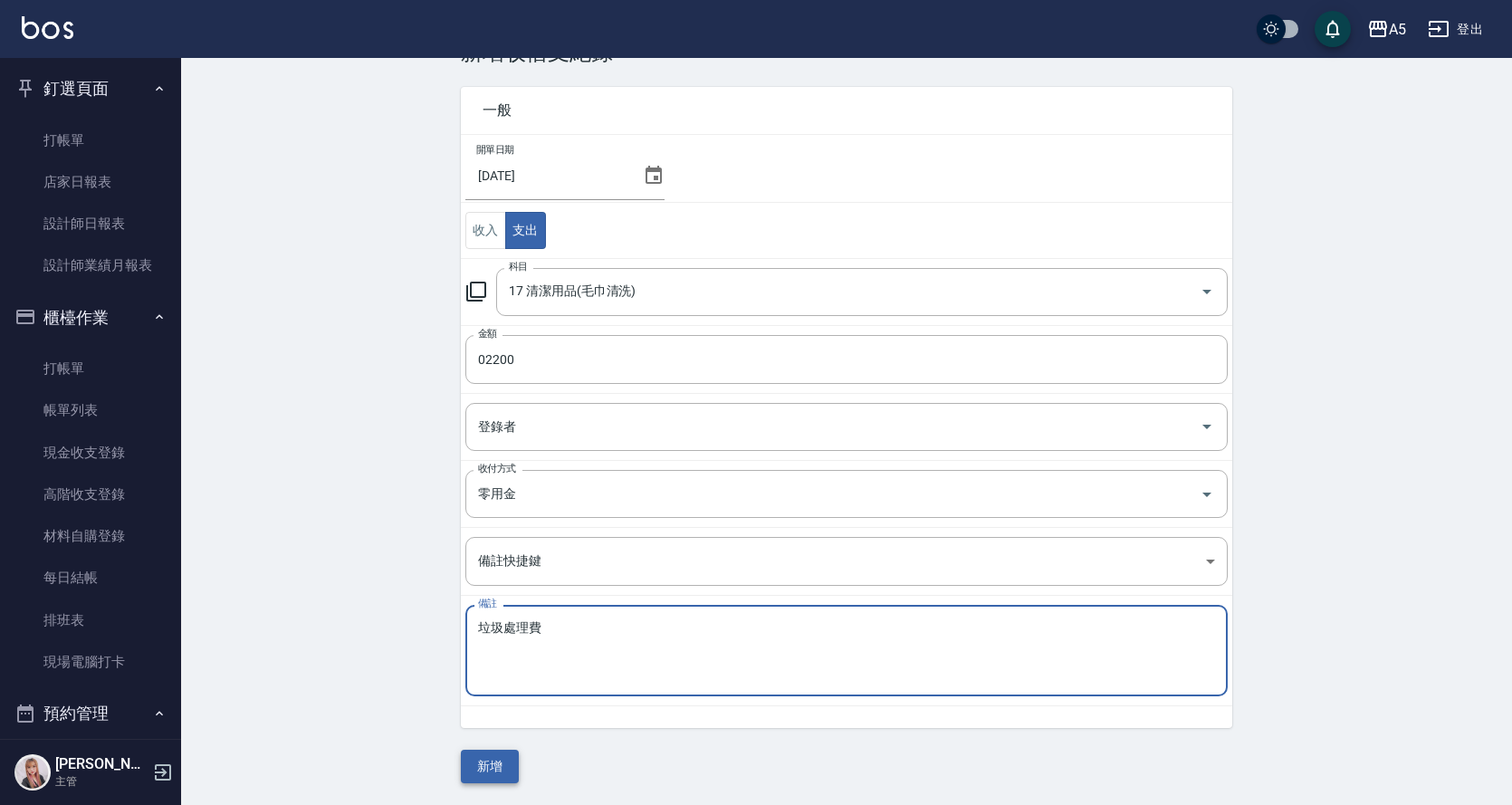
type textarea "垃圾處理費"
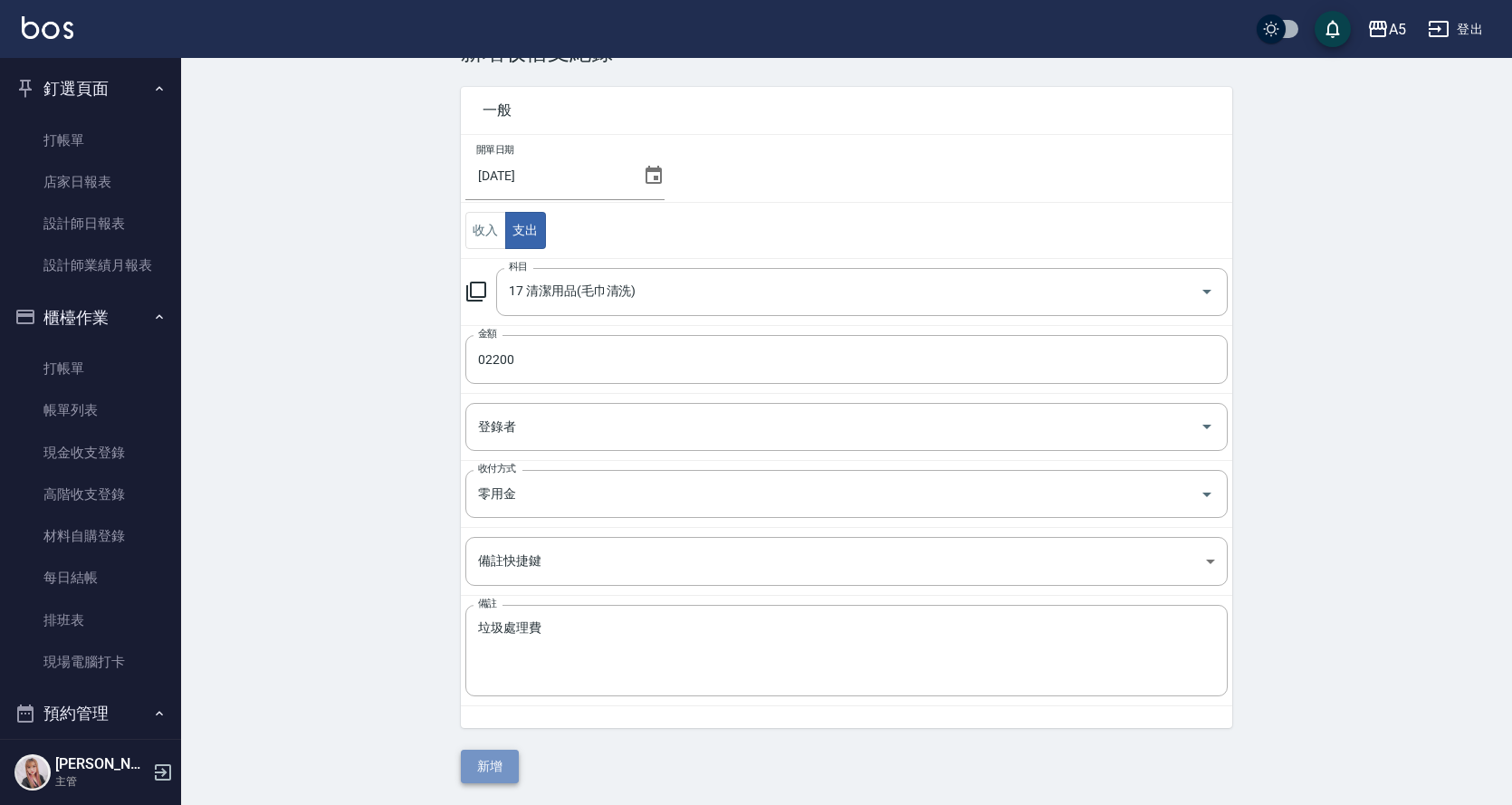
click at [502, 757] on button "新增" at bounding box center [490, 767] width 58 height 34
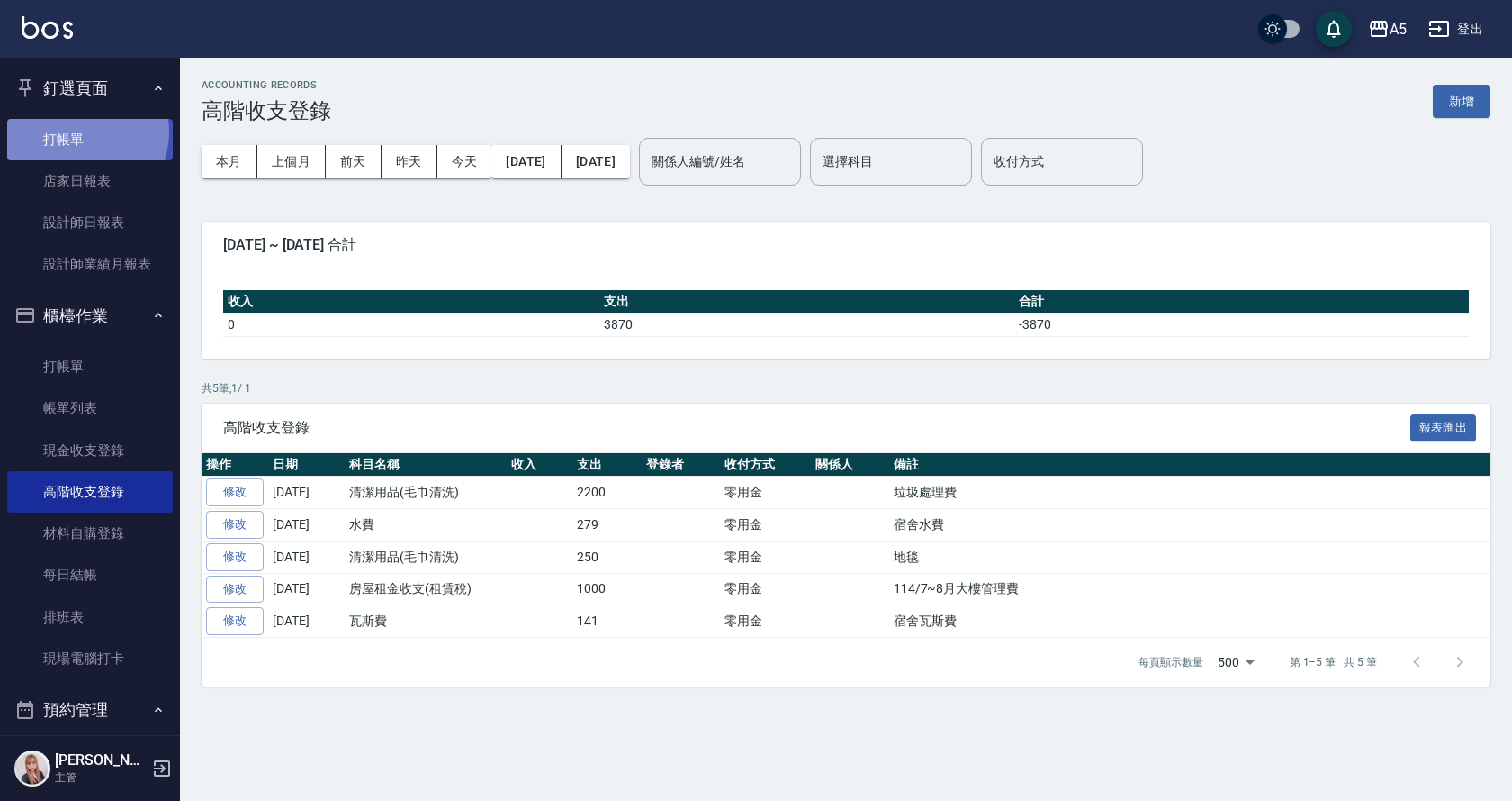
click at [82, 132] on link "打帳單" at bounding box center [89, 139] width 166 height 41
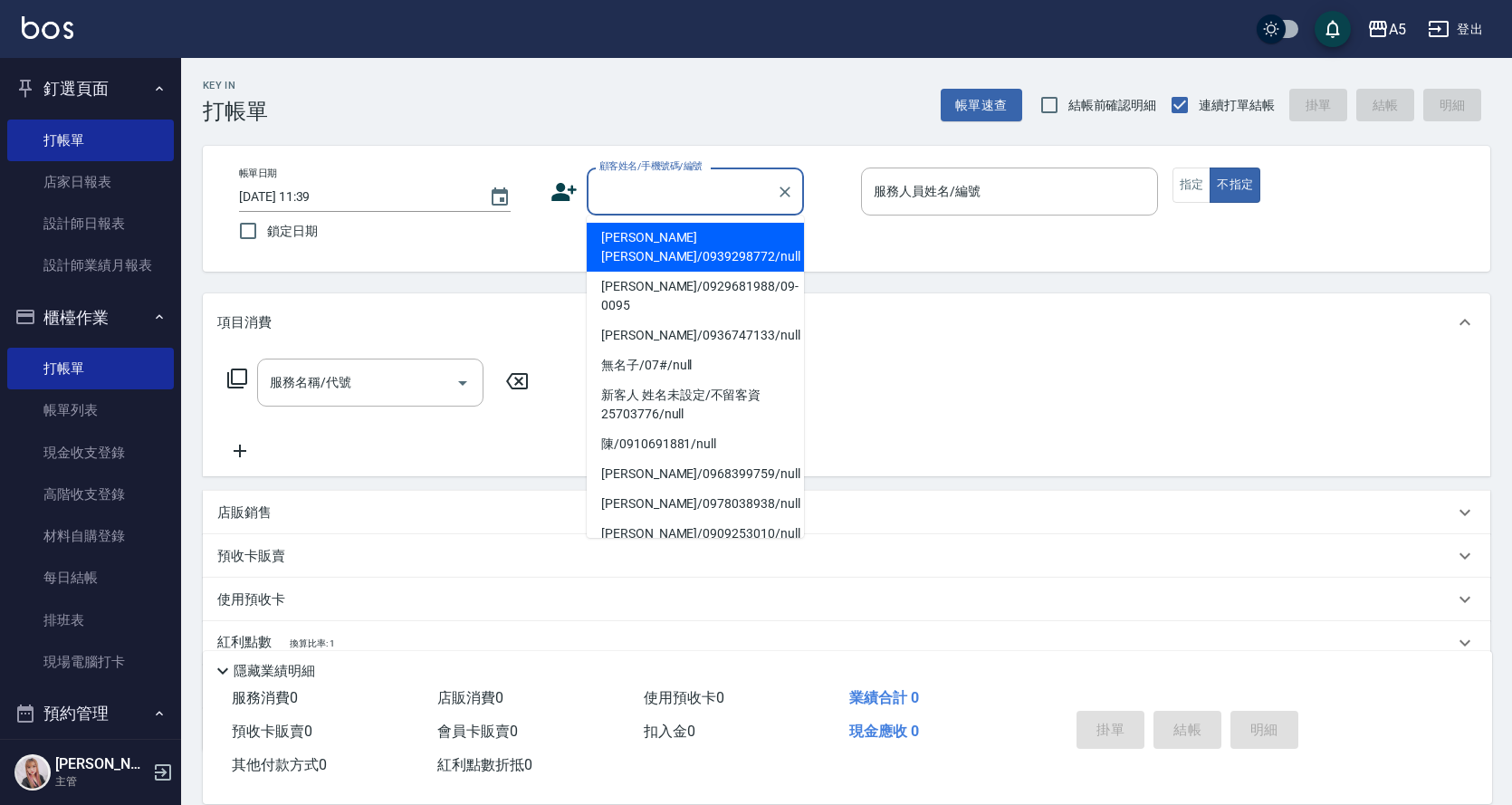
click at [698, 192] on input "顧客姓名/手機號碼/編號" at bounding box center [682, 191] width 174 height 32
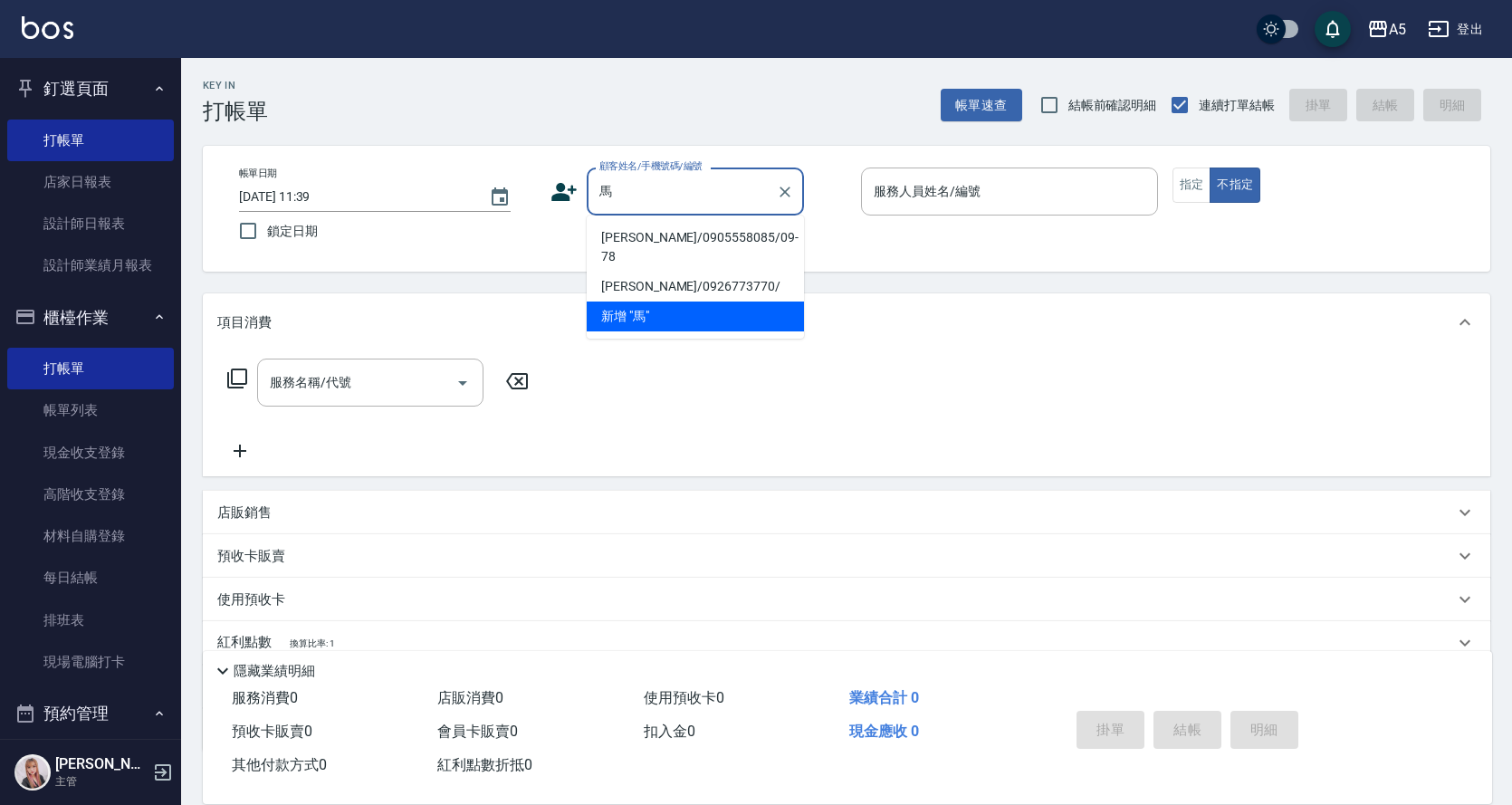
click at [754, 247] on li "[PERSON_NAME]/0905558085/09-78" at bounding box center [696, 248] width 217 height 49
type input "[PERSON_NAME]/0905558085/09-78"
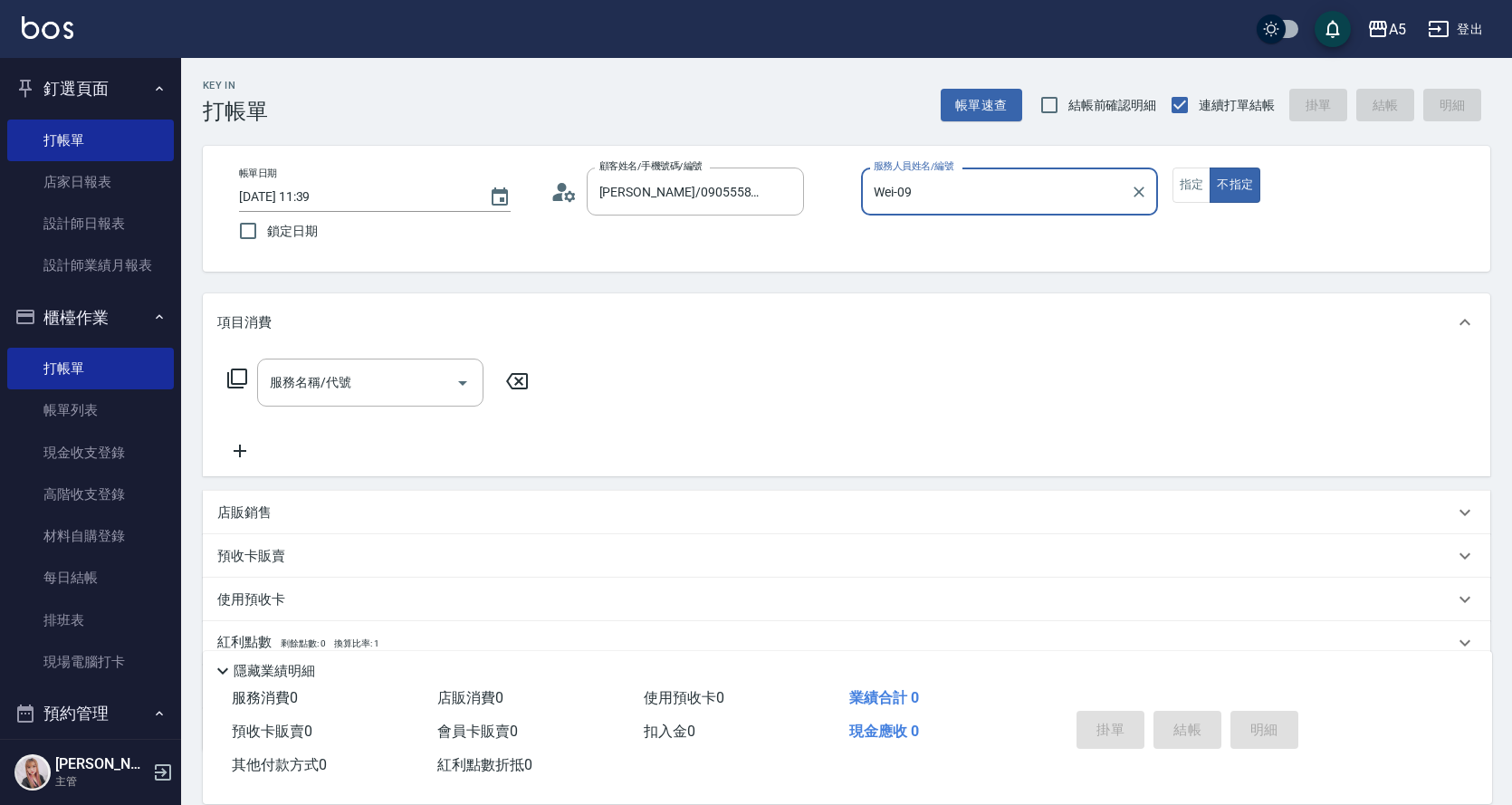
type input "Wei-09"
click at [1180, 185] on button "指定" at bounding box center [1191, 185] width 38 height 36
click at [354, 367] on input "服務名稱/代號" at bounding box center [356, 383] width 183 height 32
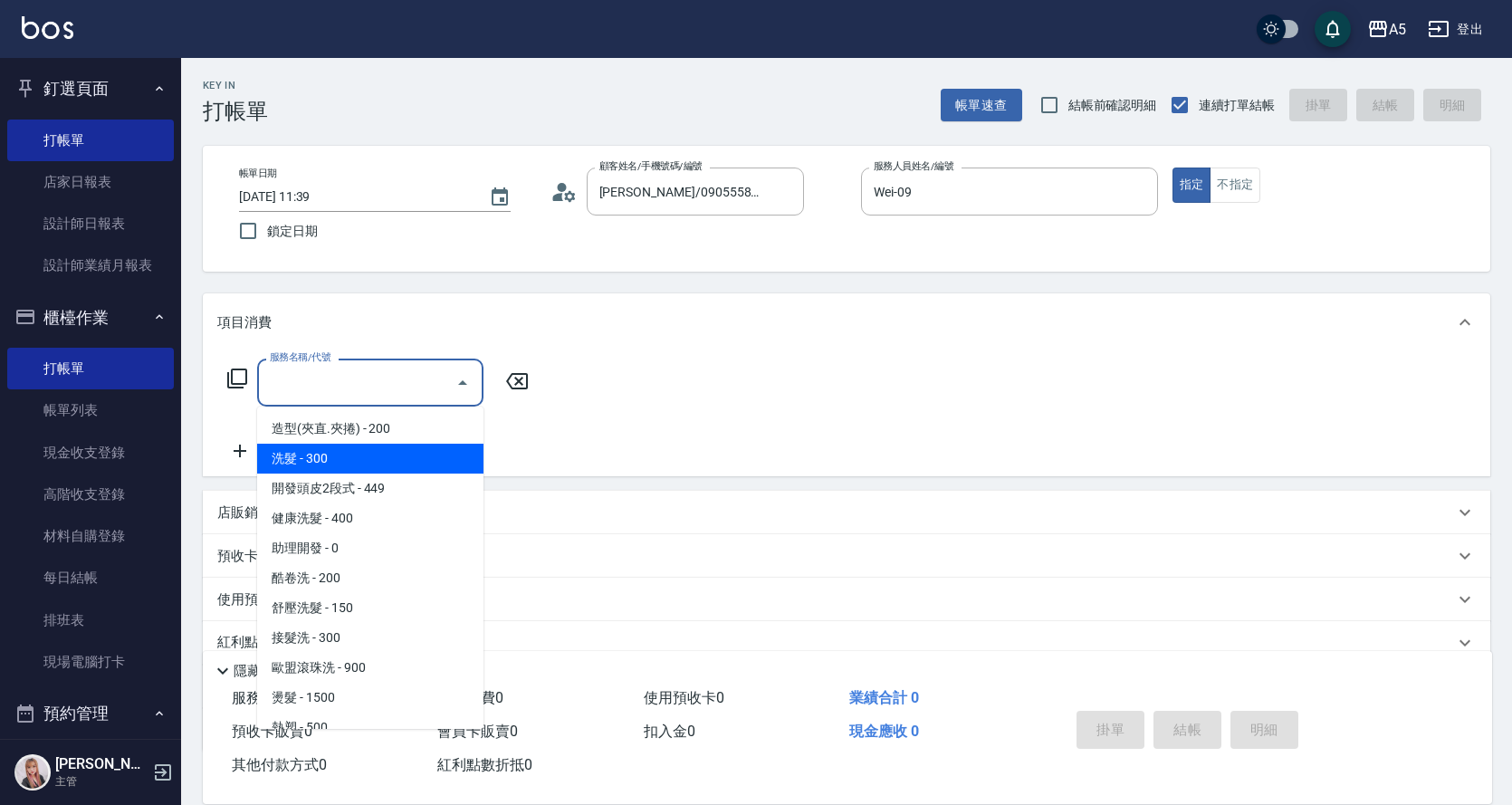
click at [345, 454] on span "洗髮 - 300" at bounding box center [370, 459] width 226 height 30
type input "洗髮(201)"
type input "30"
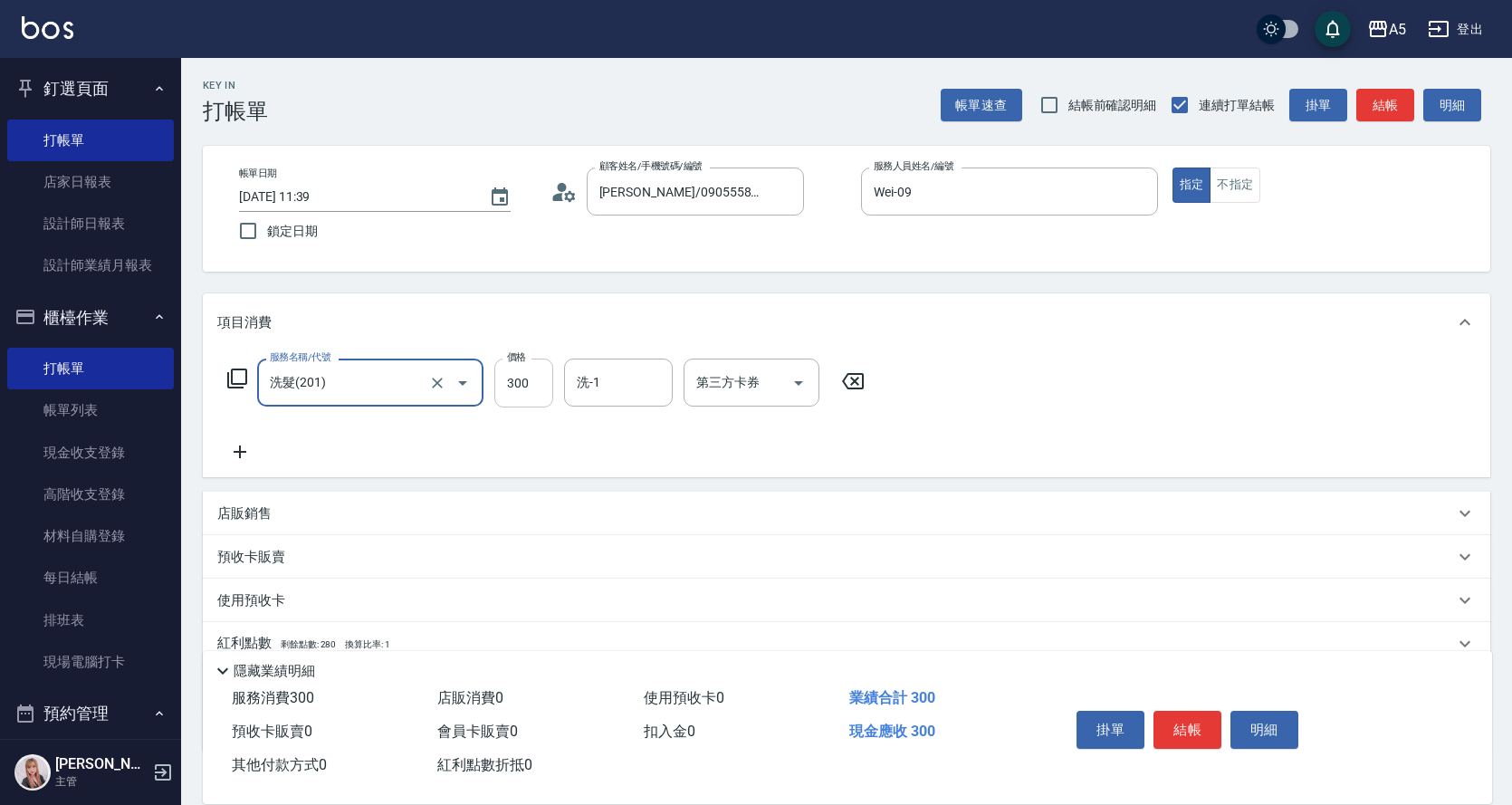
click at [512, 381] on input "300" at bounding box center [524, 383] width 59 height 49
type input "2"
type input "0"
type input "200"
type input "20"
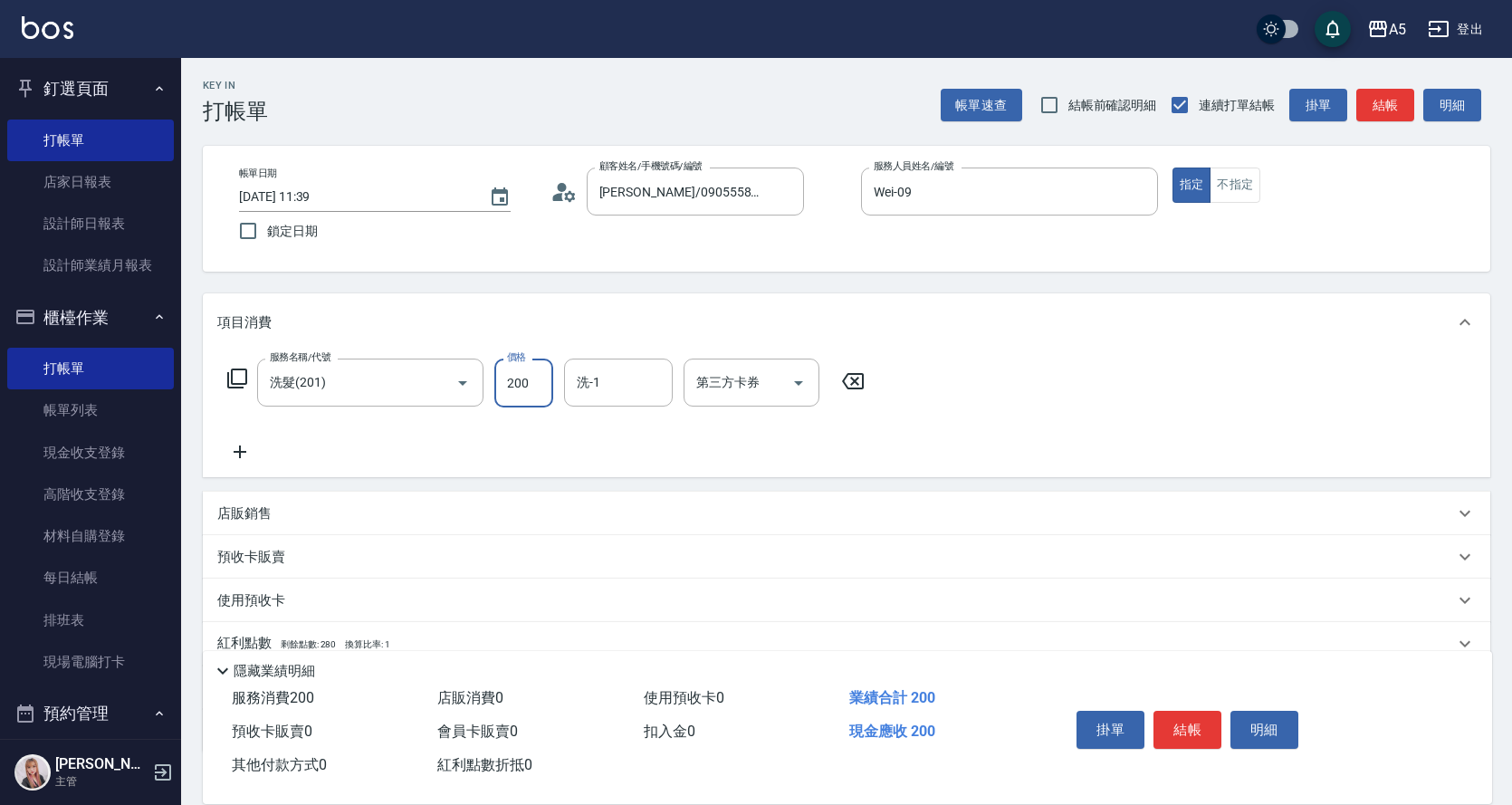
type input "200"
click at [425, 439] on div "服務名稱/代號 洗髮(201) 服務名稱/代號 價格 200 價格 洗-1 洗-1 第三方卡券 第三方卡券" at bounding box center [546, 410] width 658 height 105
click at [241, 441] on icon at bounding box center [240, 452] width 45 height 22
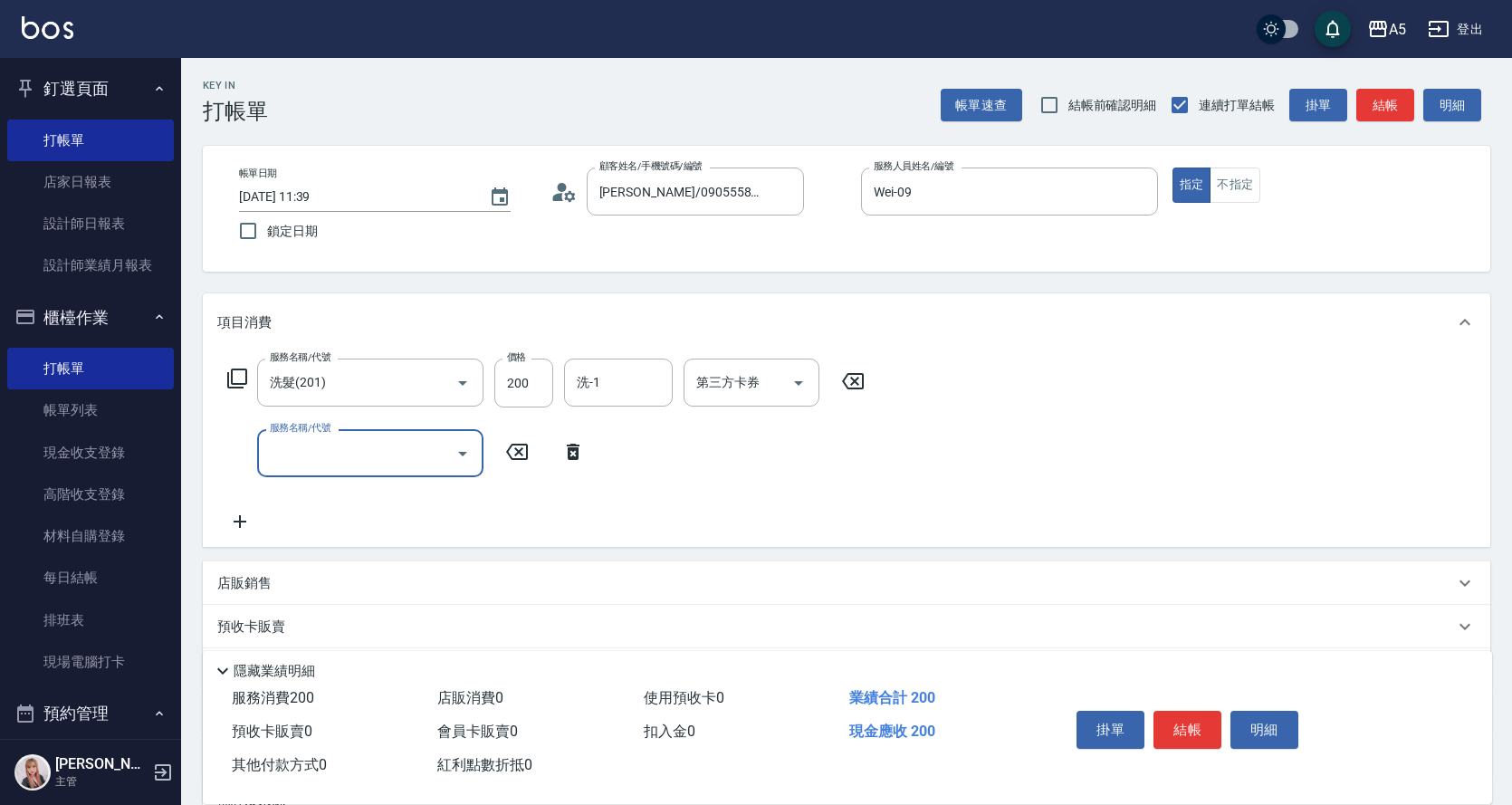
click at [297, 442] on input "服務名稱/代號" at bounding box center [356, 453] width 183 height 32
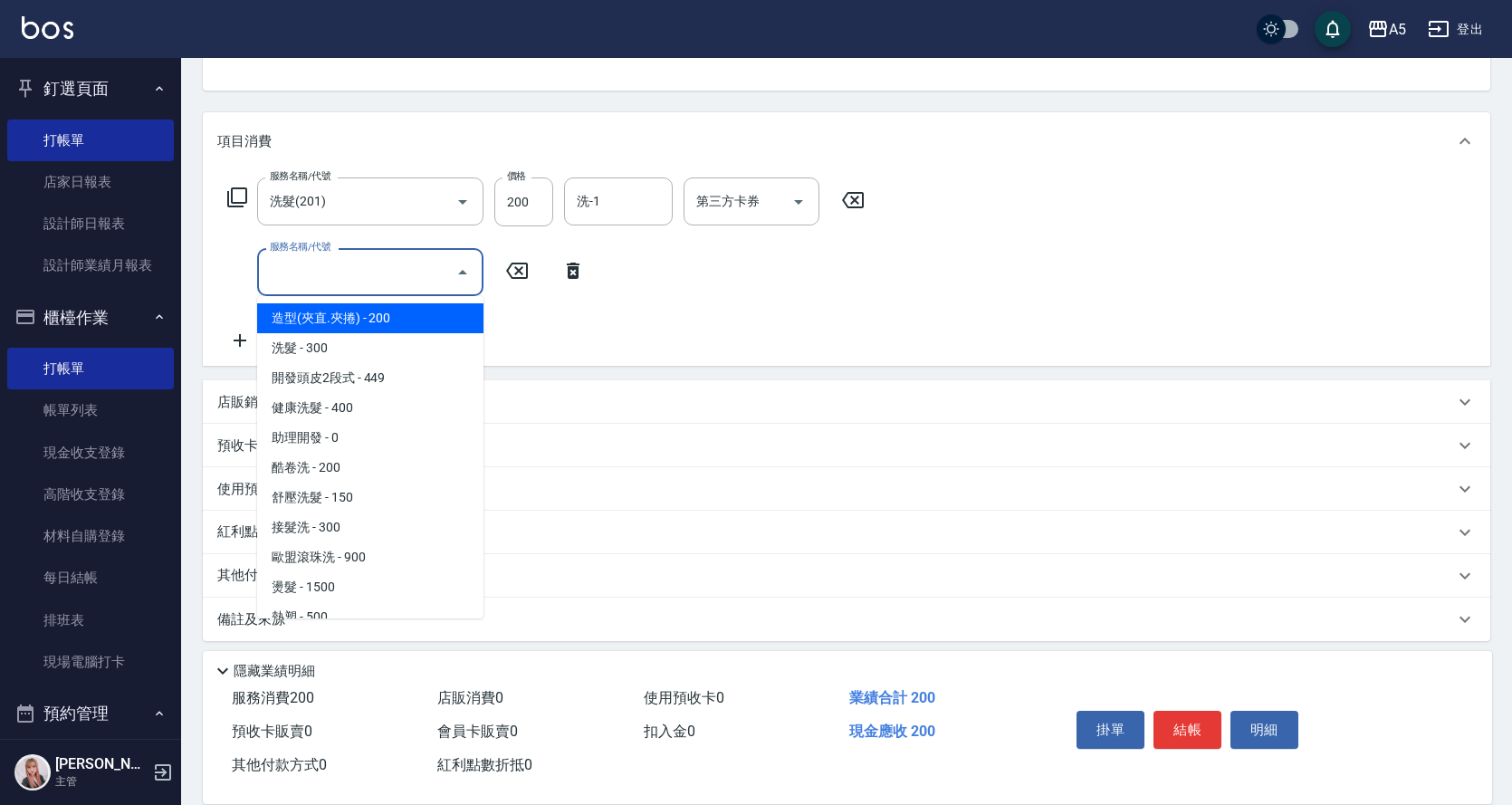
click at [338, 260] on input "服務名稱/代號" at bounding box center [356, 272] width 183 height 32
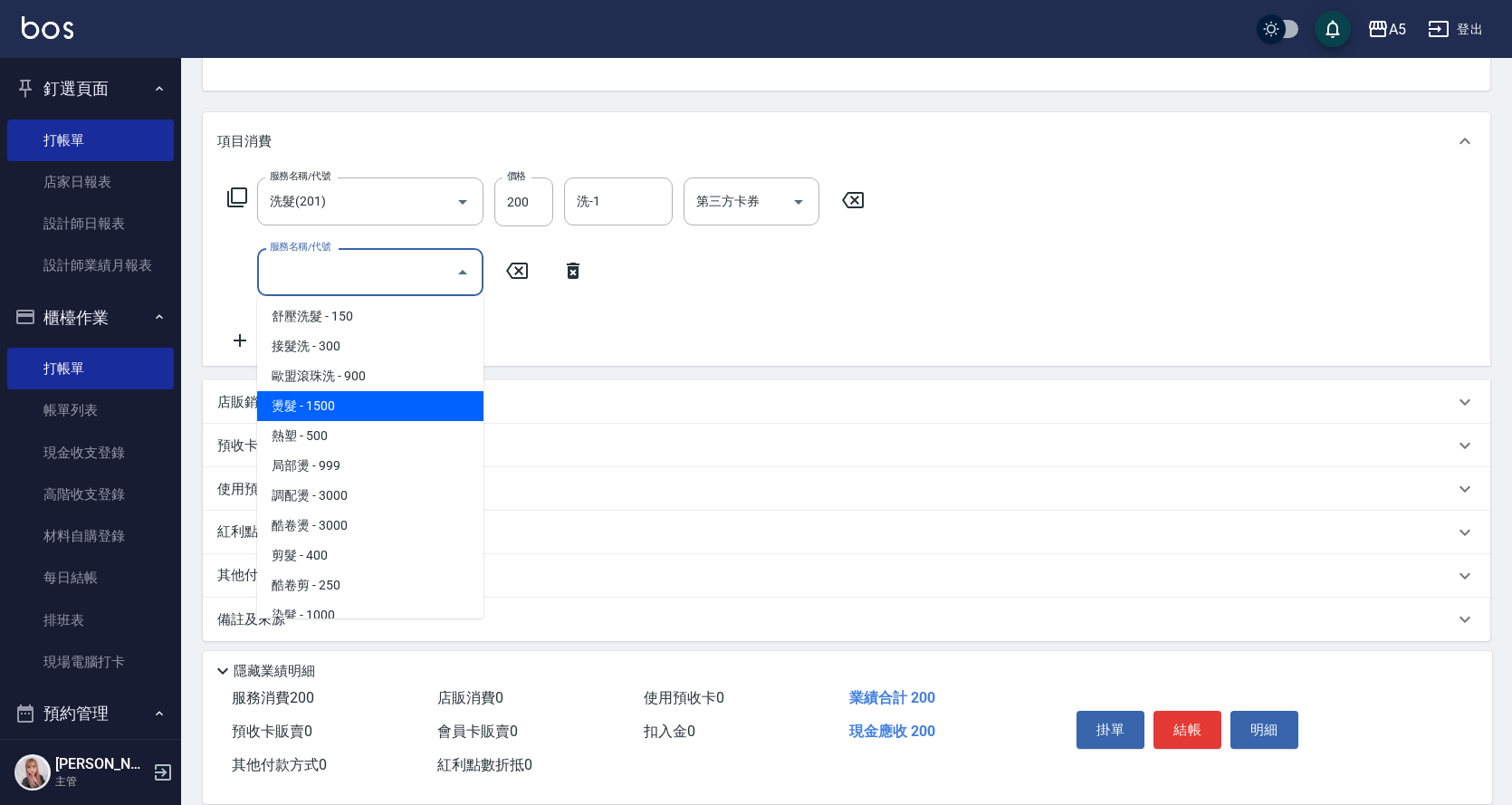
scroll to position [271, 0]
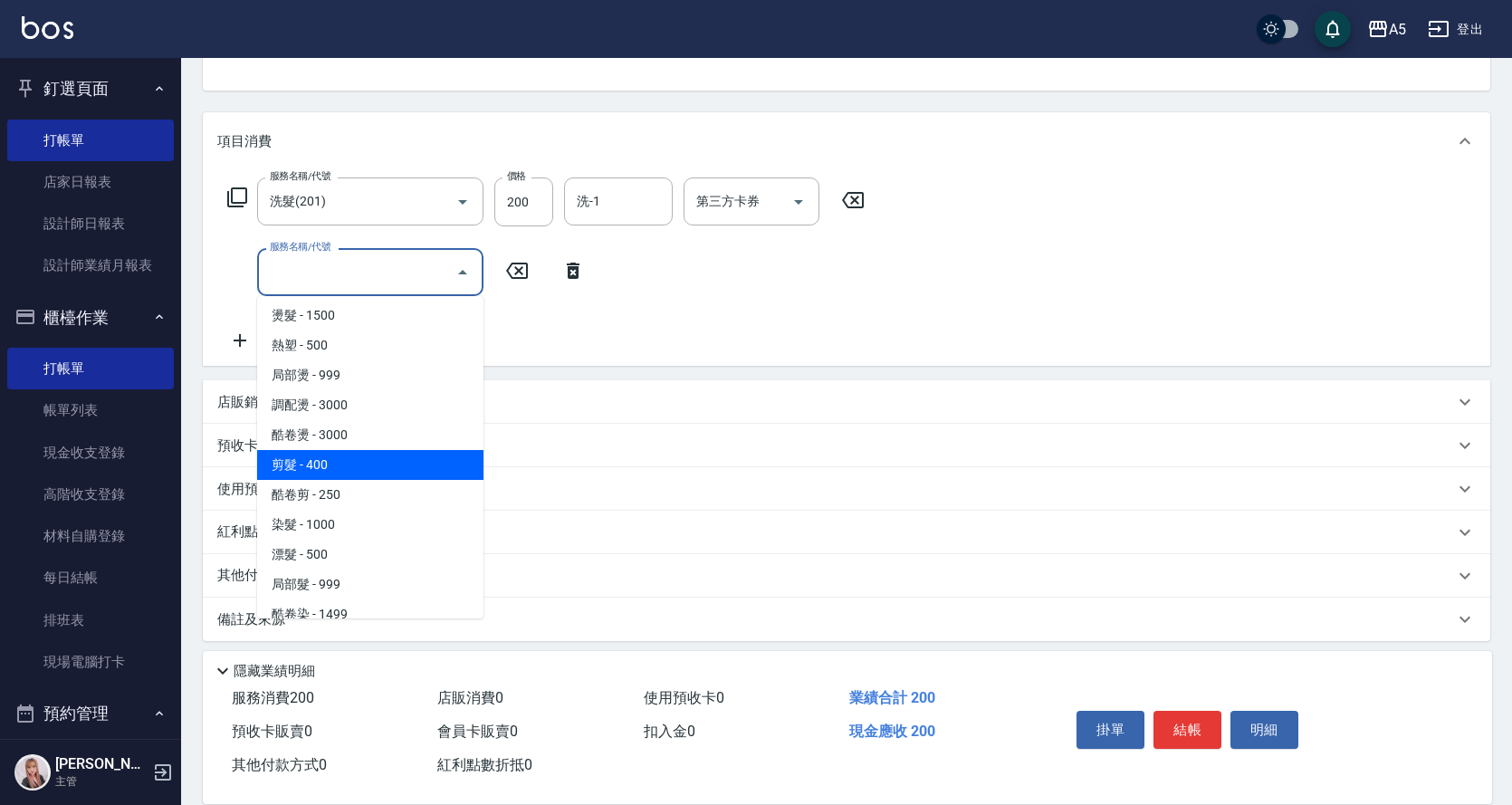
click at [371, 459] on span "剪髮 - 400" at bounding box center [370, 465] width 226 height 30
type input "60"
type input "剪髮(401)"
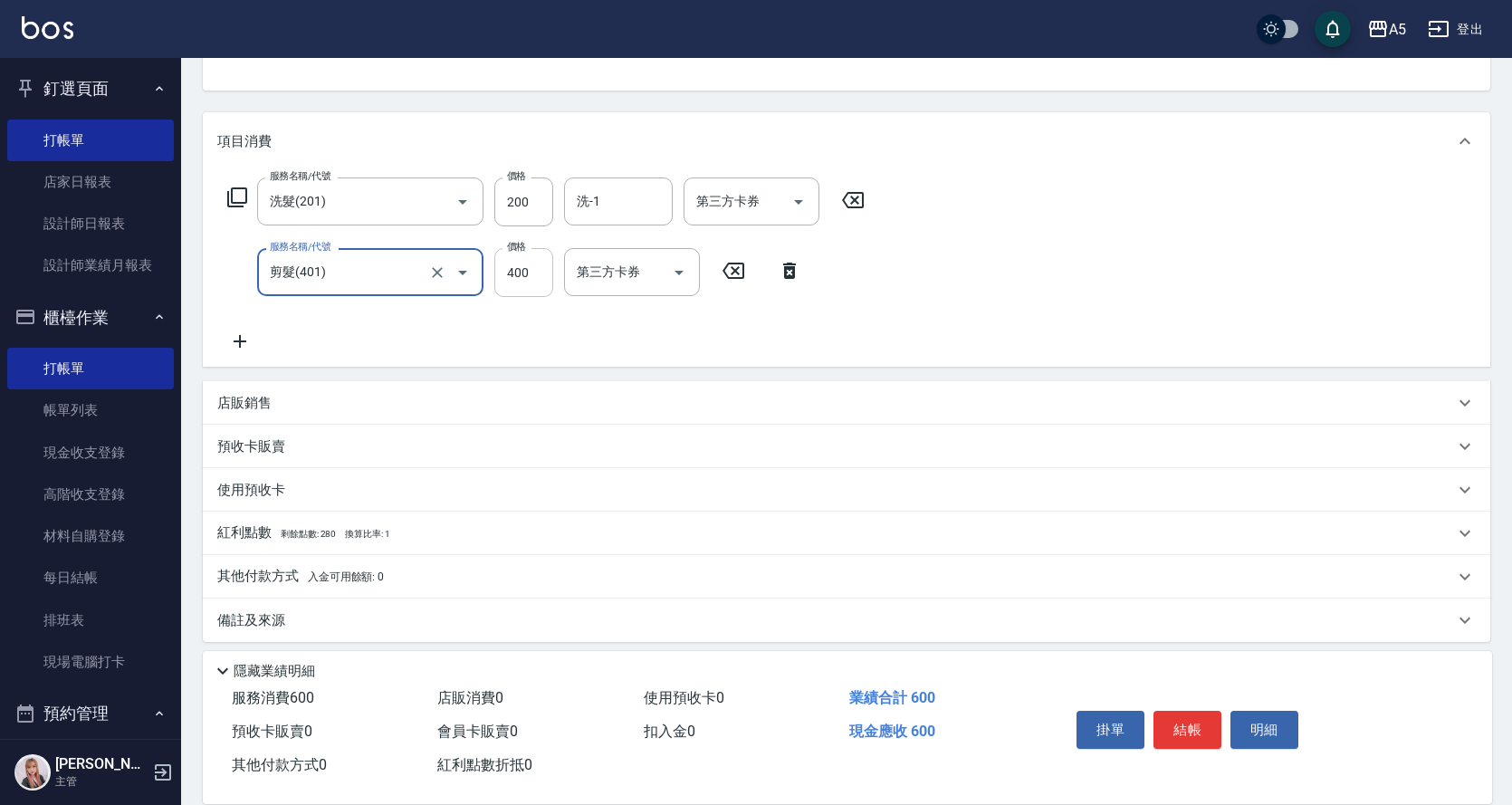
click at [508, 256] on input "400" at bounding box center [524, 272] width 59 height 49
type input "5"
type input "20"
type input "500"
type input "70"
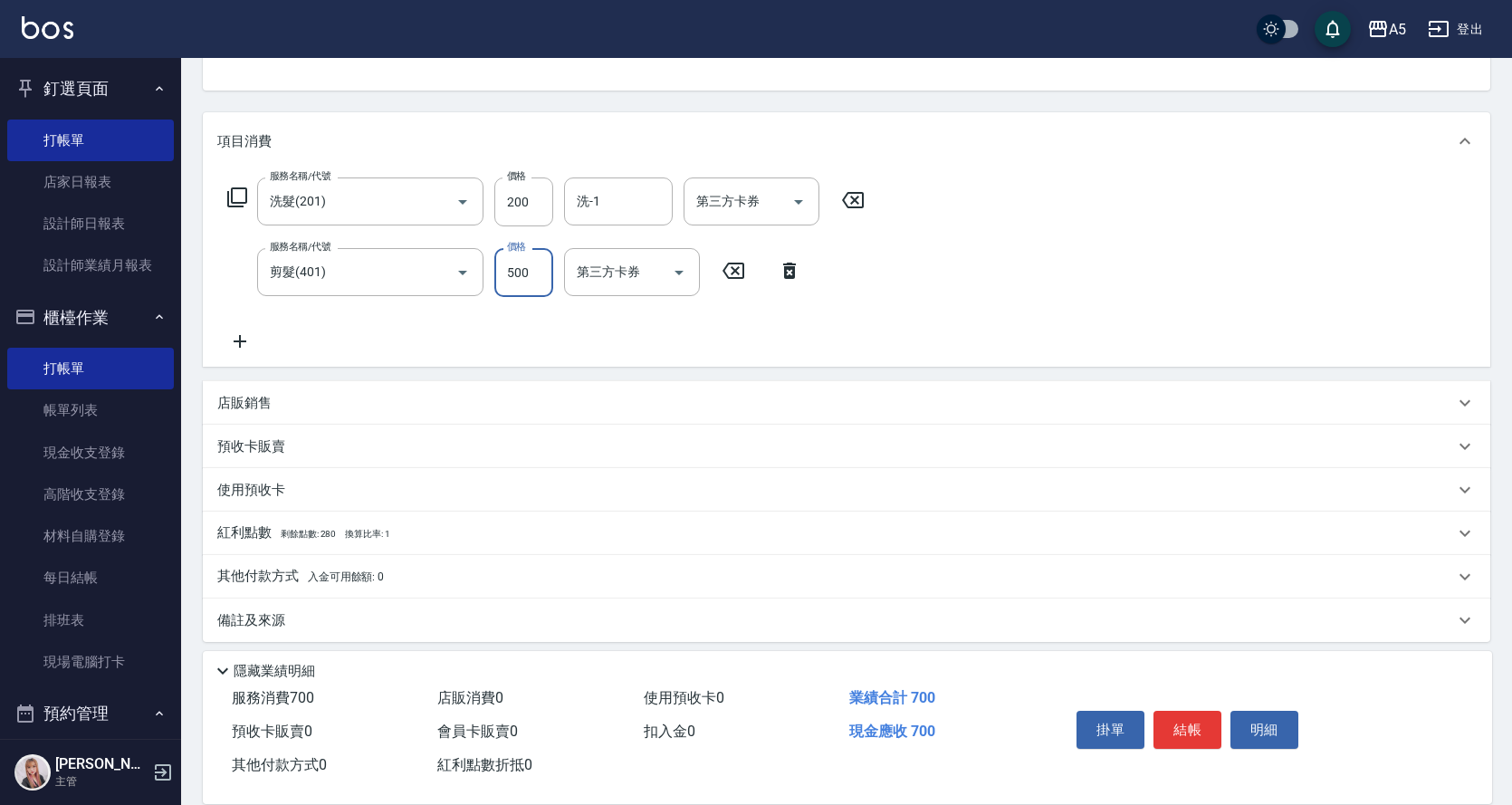
type input "500"
click at [1163, 253] on div "服務名稱/代號 洗髮(201) 服務名稱/代號 價格 200 價格 洗-1 洗-1 第三方卡券 第三方卡券 服務名稱/代號 剪髮(401) 服務名稱/代號 價…" at bounding box center [847, 267] width 1288 height 196
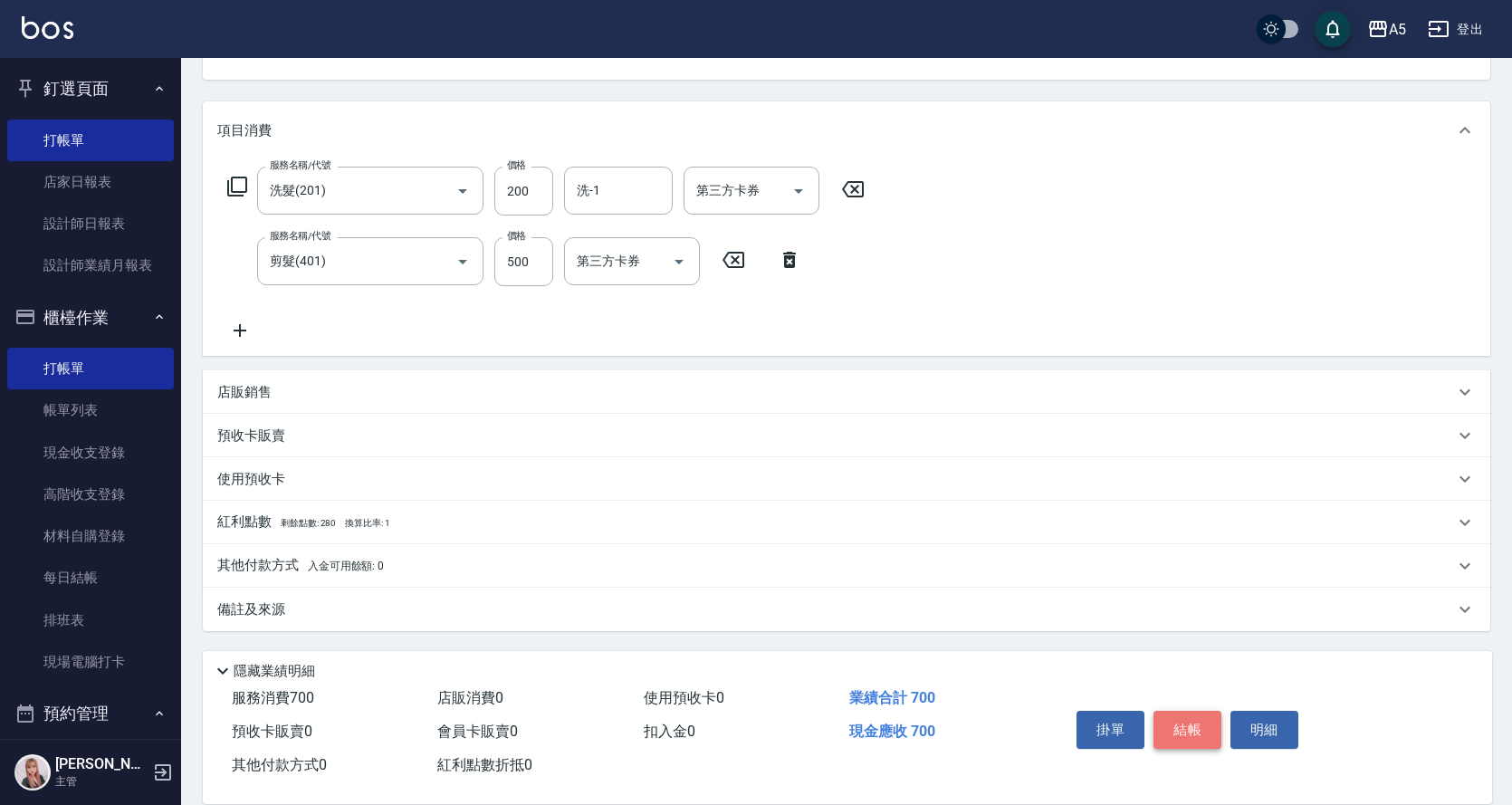
click at [1186, 711] on button "結帳" at bounding box center [1187, 729] width 68 height 38
type input "0"
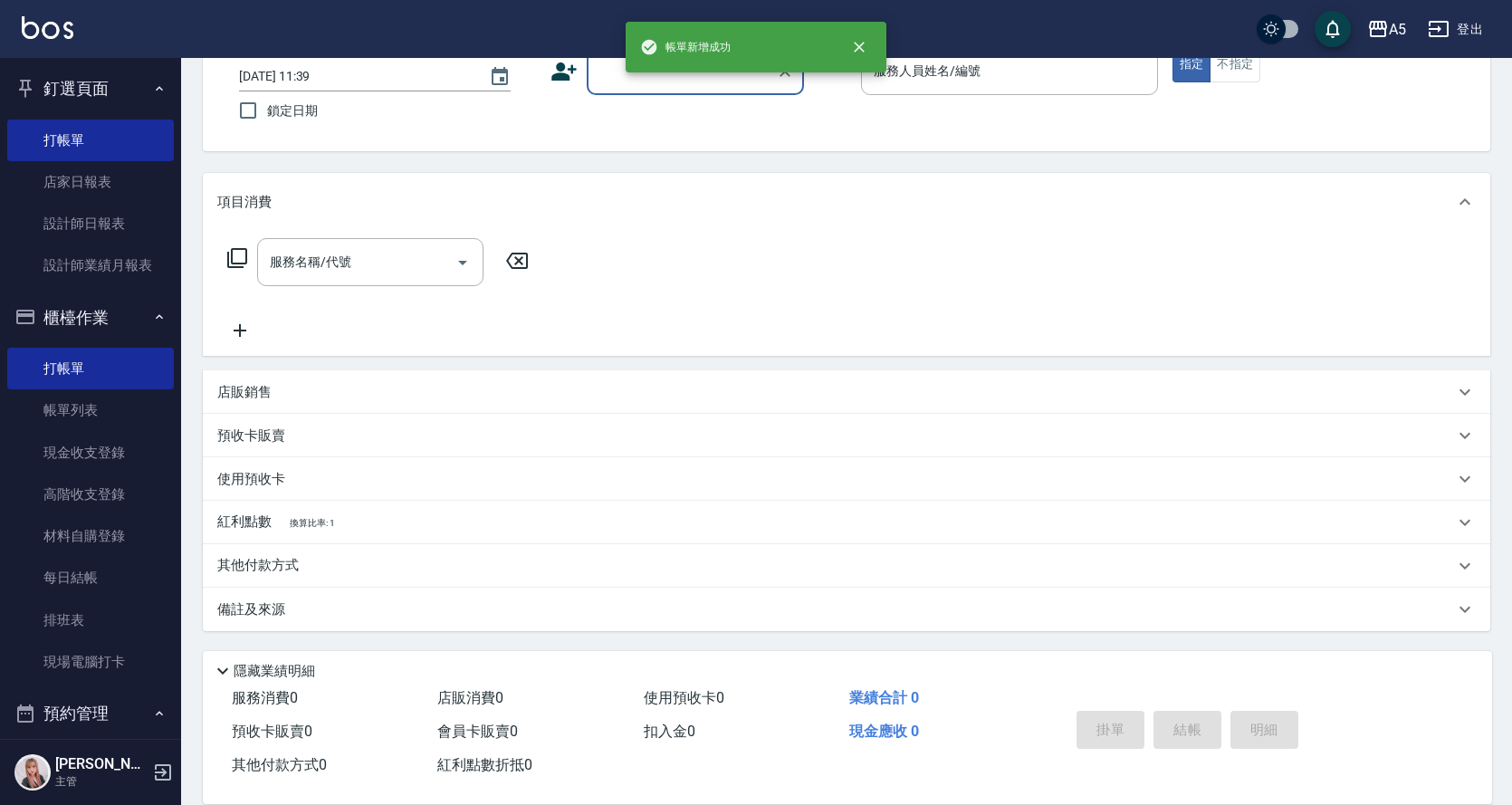
scroll to position [120, 0]
